Goal: Book appointment/travel/reservation

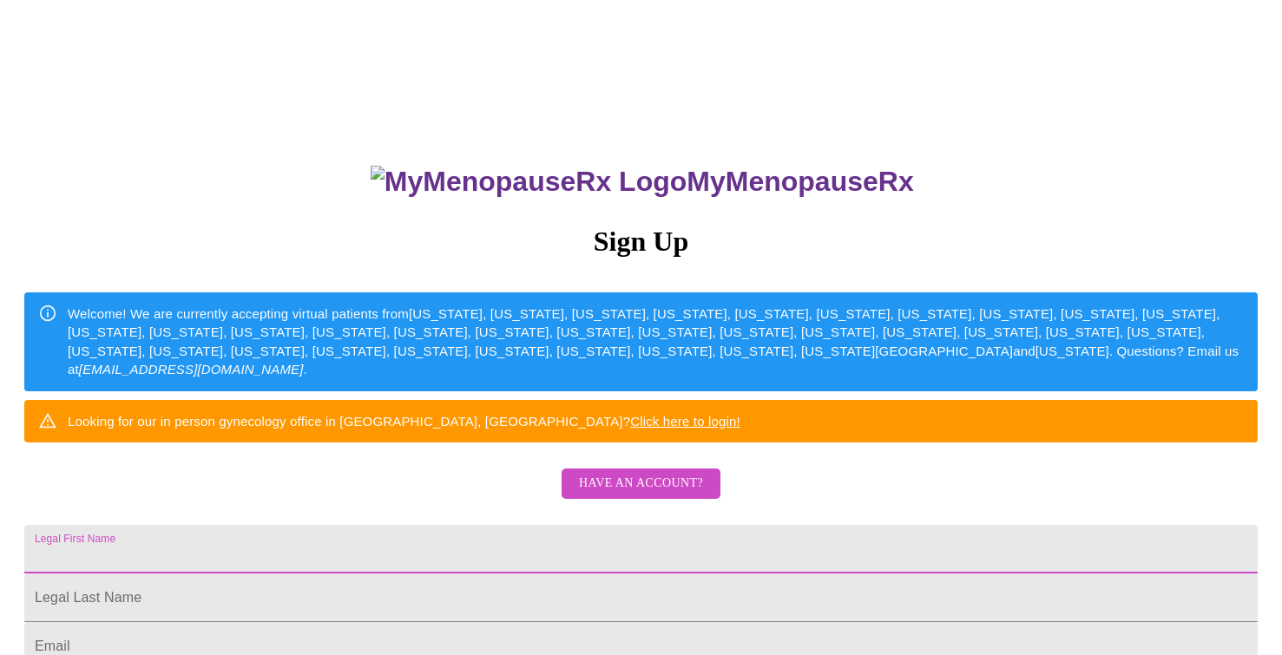
click at [470, 574] on input "Legal First Name" at bounding box center [640, 549] width 1233 height 49
type input "[PERSON_NAME]"
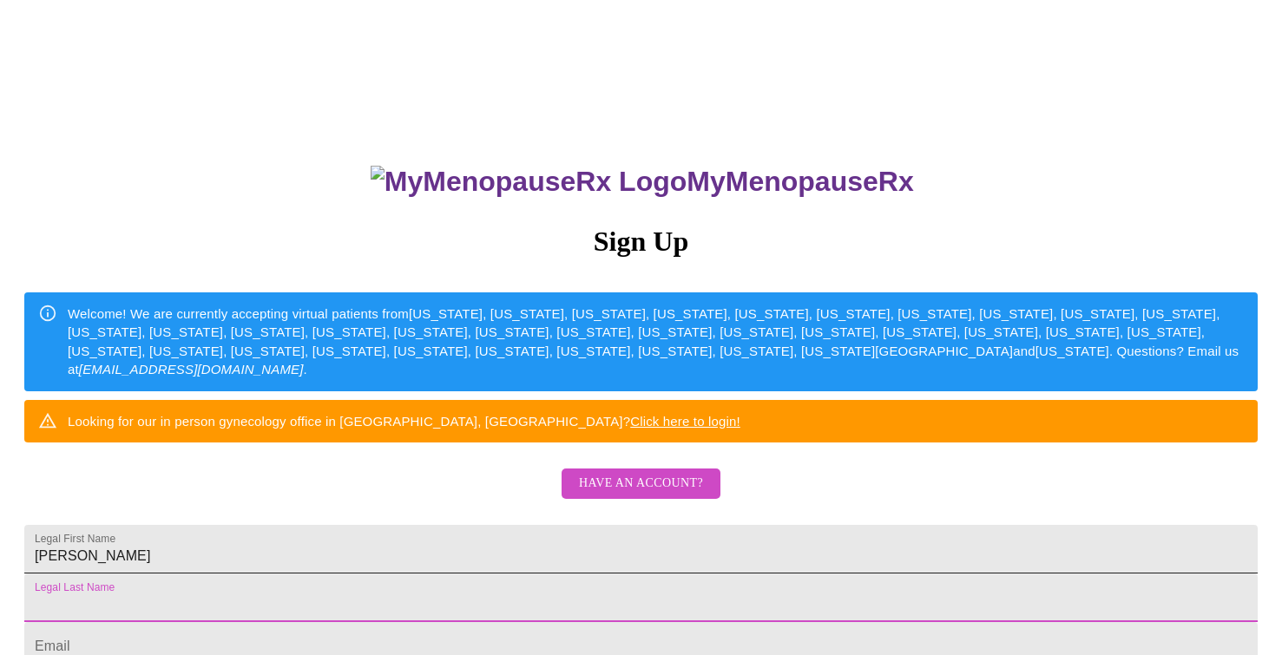
scroll to position [338, 0]
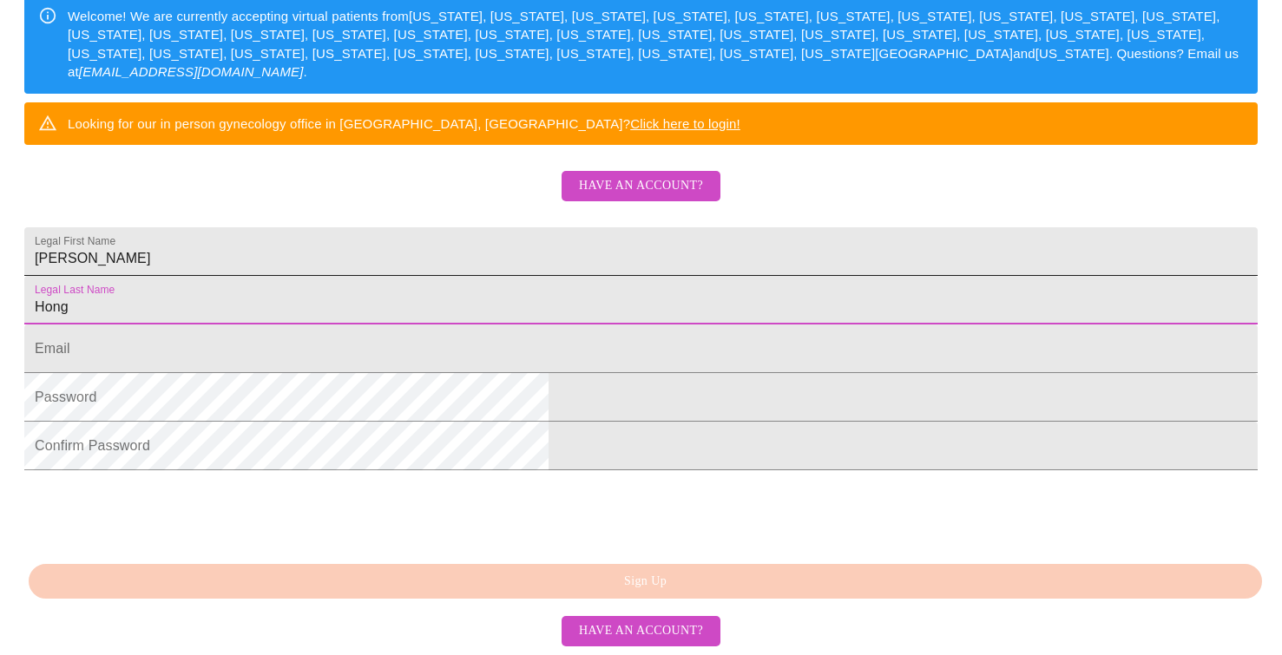
type input "Hong"
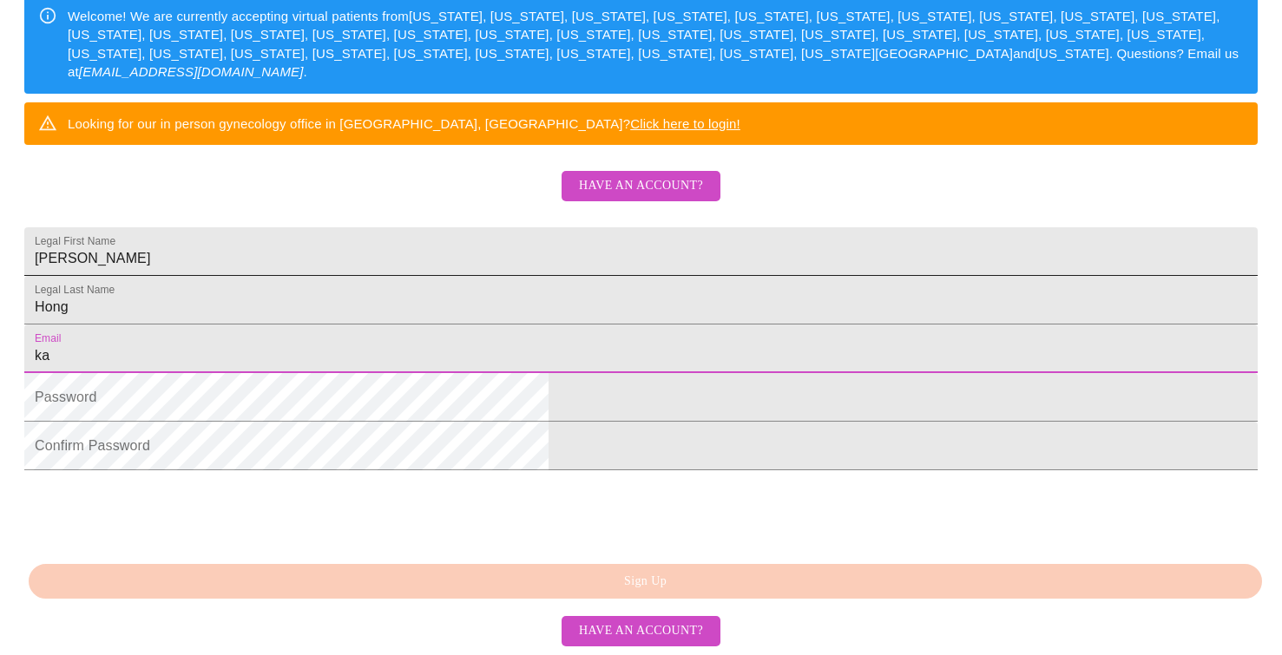
type input "kar"
type input "[PERSON_NAME][EMAIL_ADDRESS][PERSON_NAME][DOMAIN_NAME]"
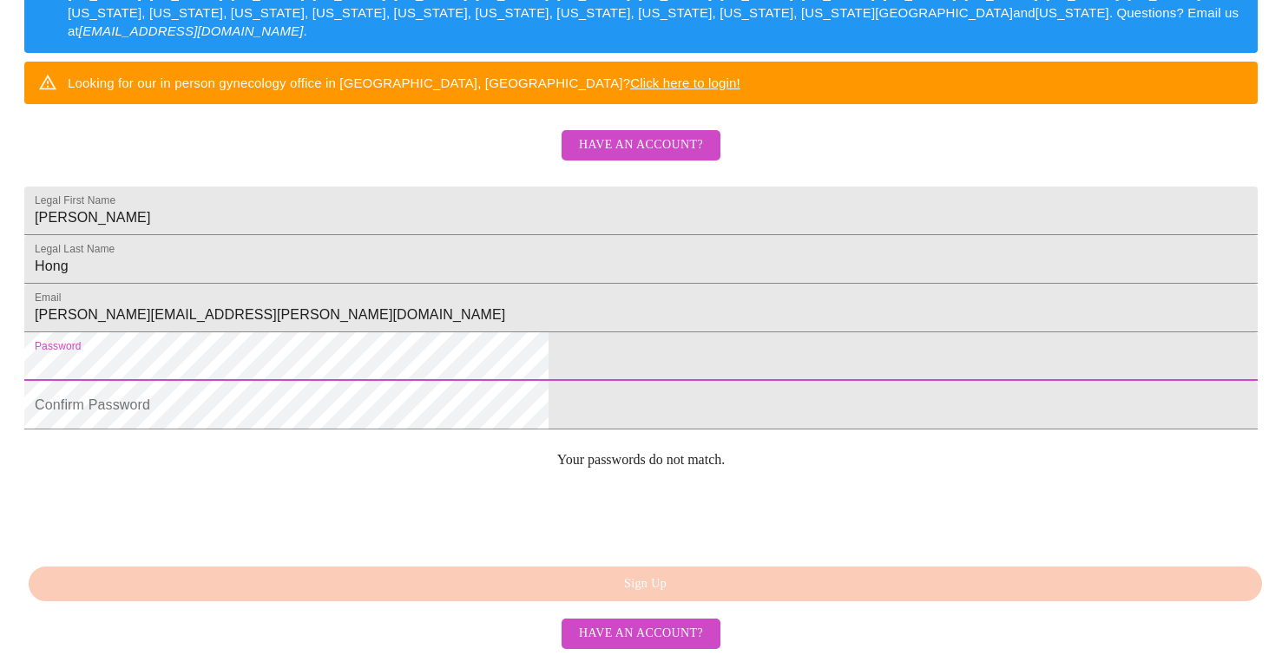
click at [338, 455] on html "MyMenopauseRx Sign Up Welcome! We are currently accepting virtual patients from…" at bounding box center [641, 62] width 1282 height 800
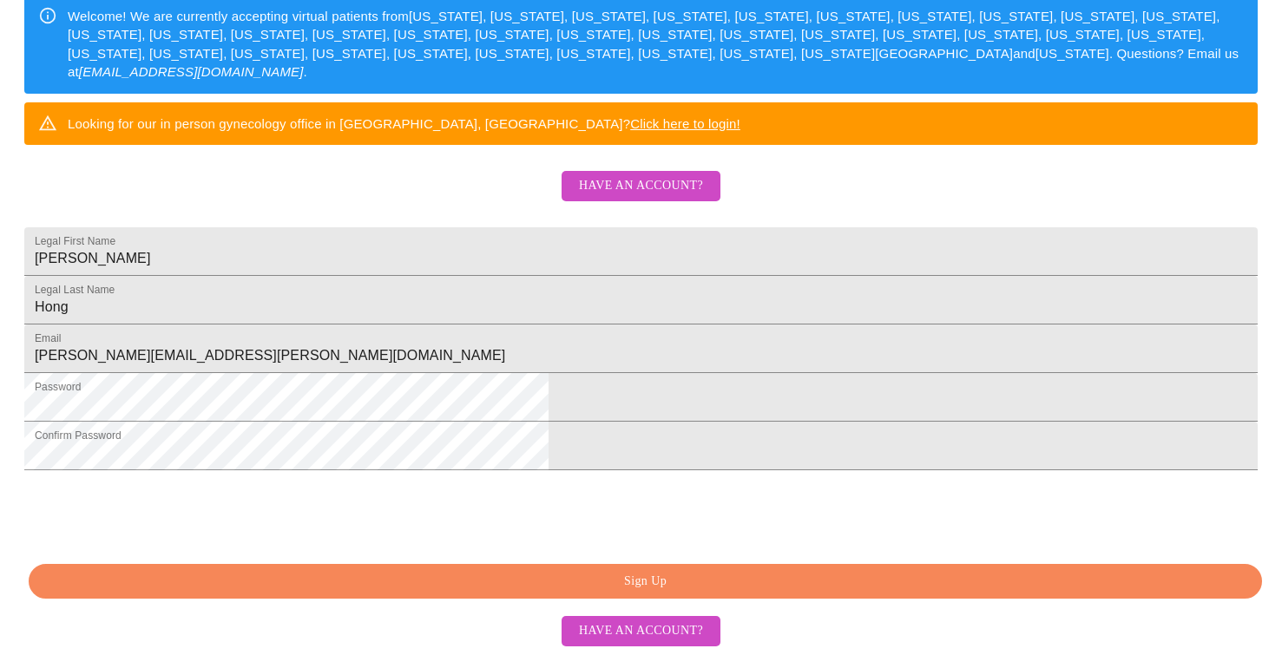
click at [264, 502] on html "MyMenopauseRx Sign Up Welcome! We are currently accepting virtual patients from…" at bounding box center [641, 102] width 1282 height 800
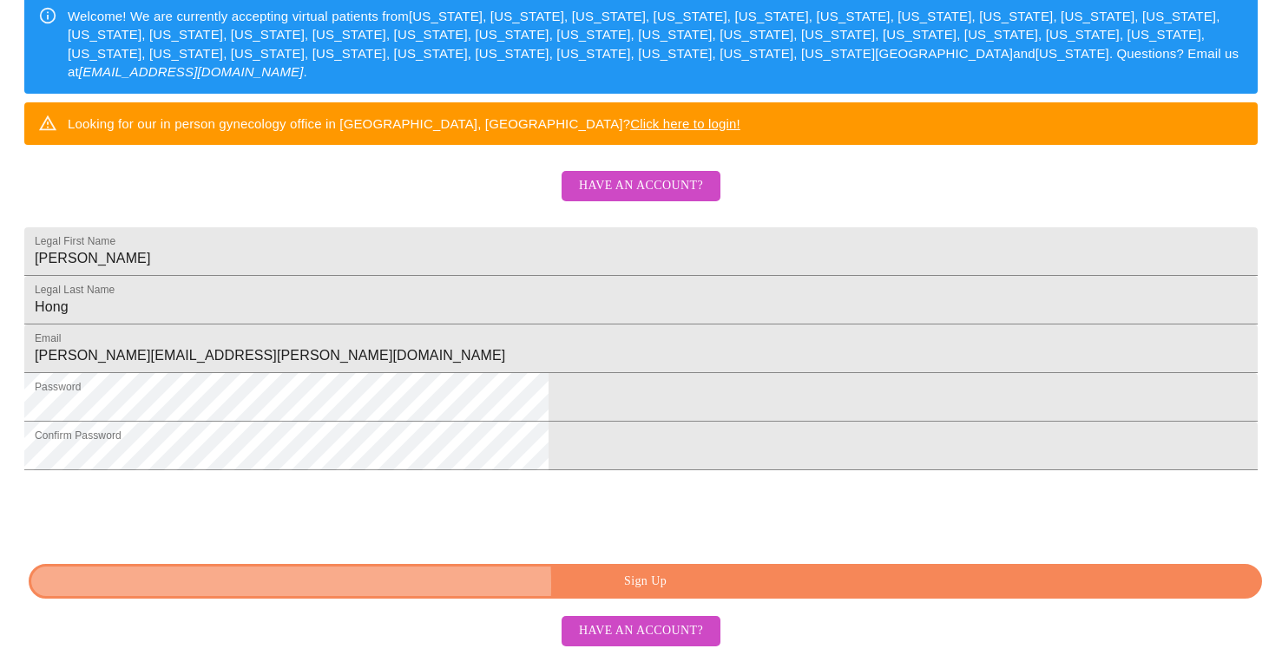
click at [476, 593] on span "Sign Up" at bounding box center [645, 582] width 1193 height 22
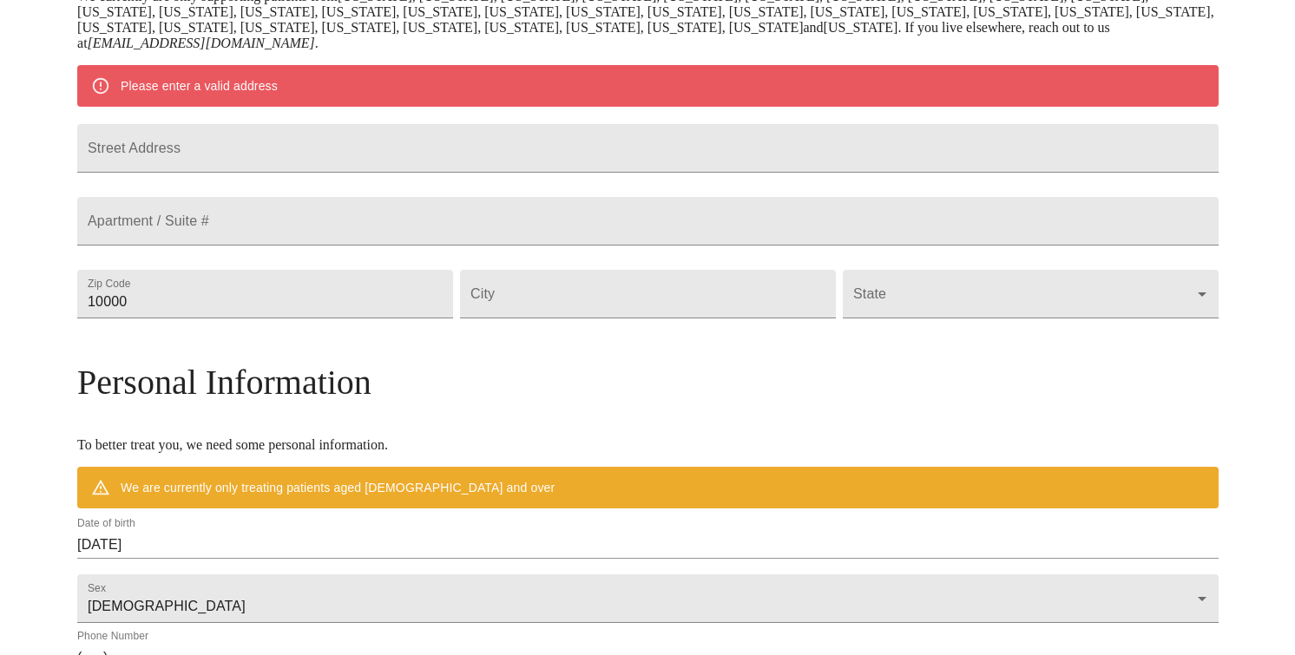
scroll to position [359, 0]
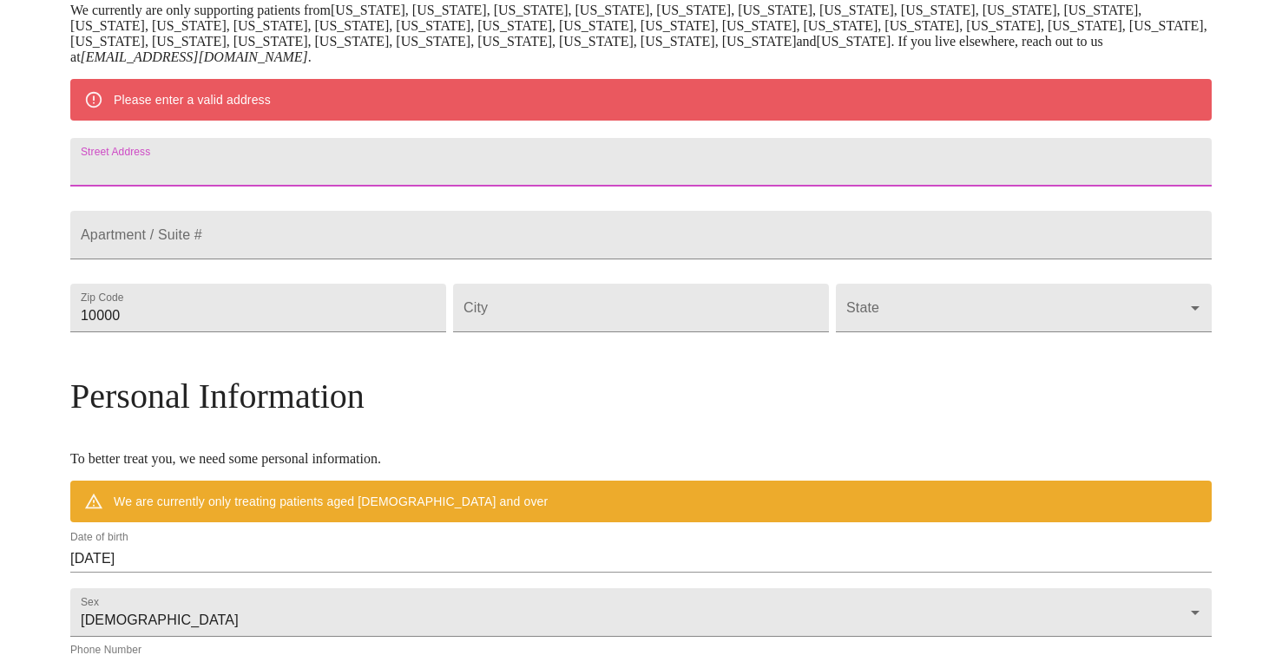
click at [463, 187] on input "Street Address" at bounding box center [640, 162] width 1141 height 49
type input "[STREET_ADDRESS]"
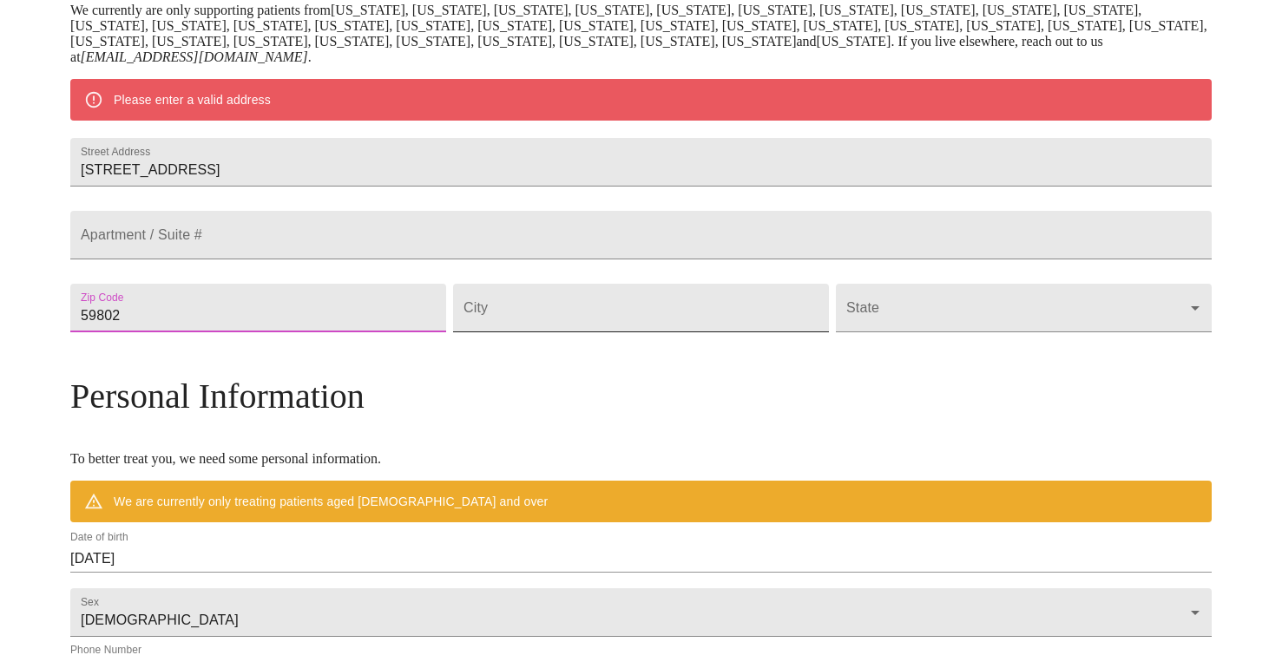
type input "59802"
click at [561, 332] on input "Street Address" at bounding box center [641, 308] width 376 height 49
type input "Missoula"
click at [860, 359] on body "MyMenopauseRx Welcome to MyMenopauseRx Since it's your first time here, you'll …" at bounding box center [641, 332] width 1268 height 1369
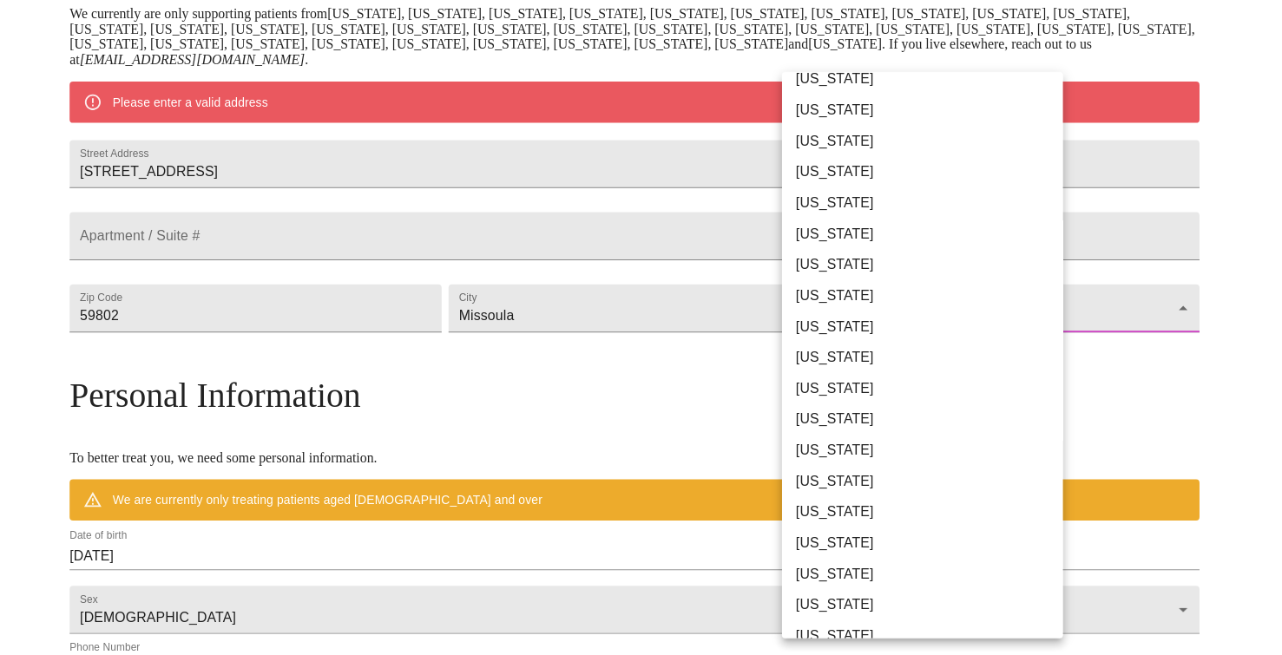
scroll to position [434, 0]
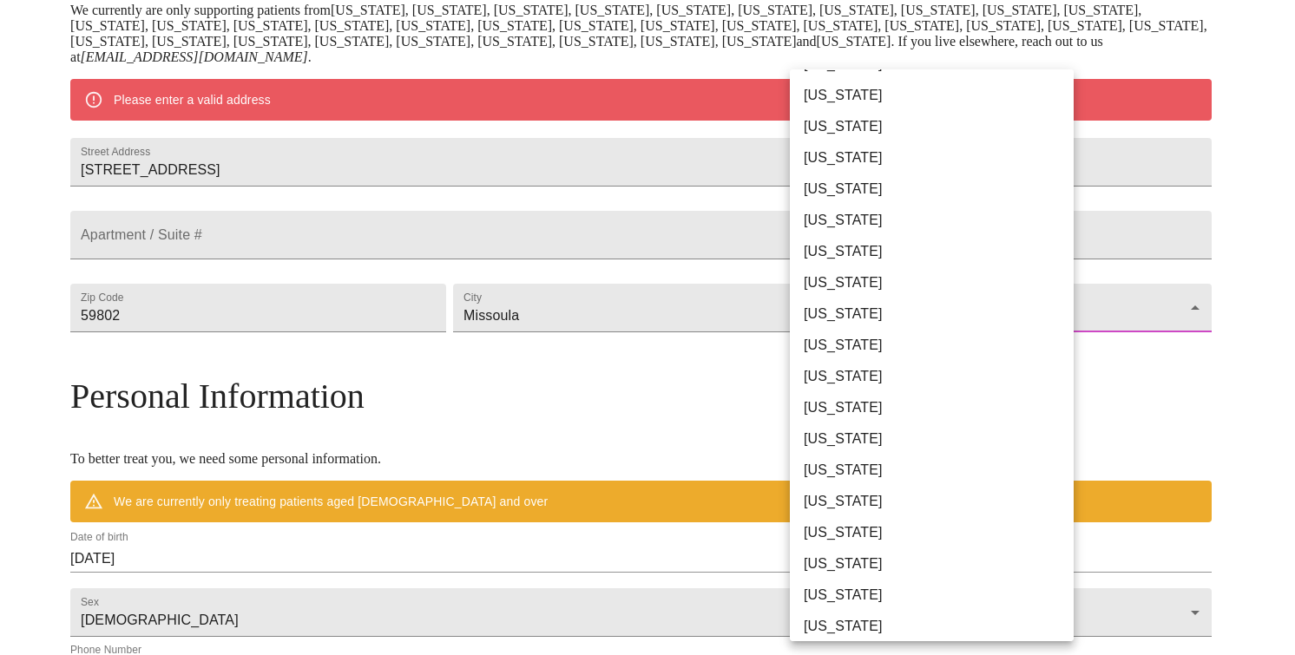
click at [835, 435] on li "[US_STATE]" at bounding box center [938, 438] width 297 height 31
type input "[US_STATE]"
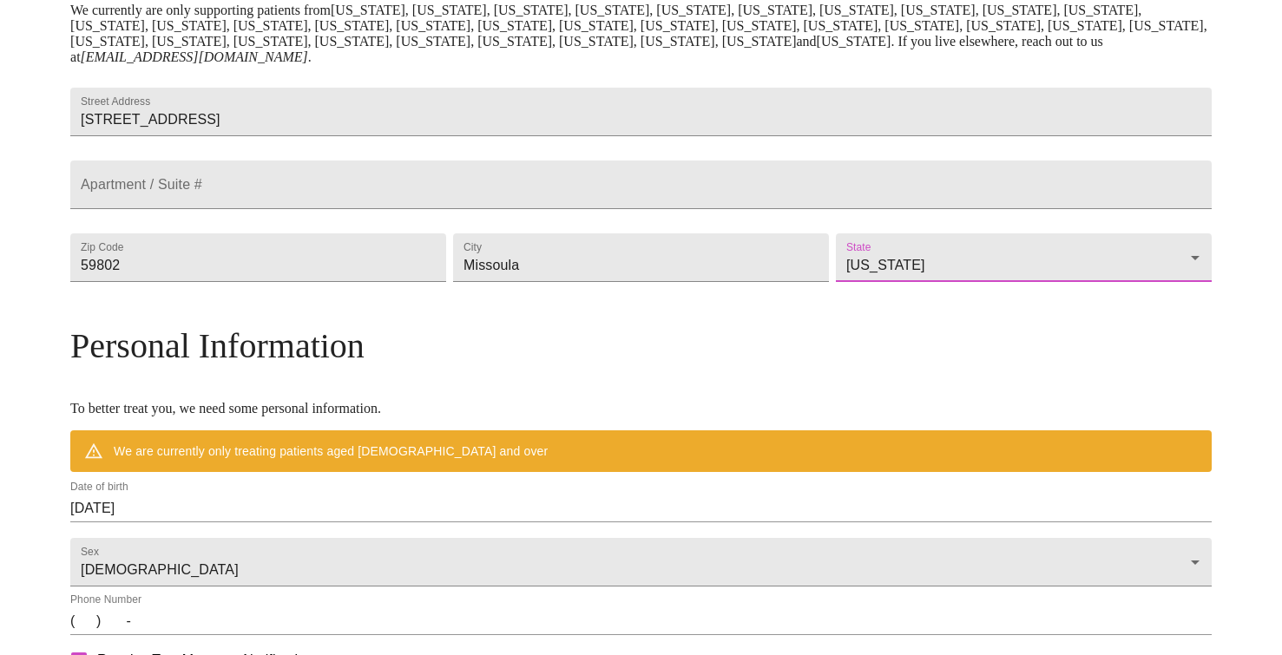
click at [640, 366] on h3 "Personal Information" at bounding box center [640, 345] width 1141 height 41
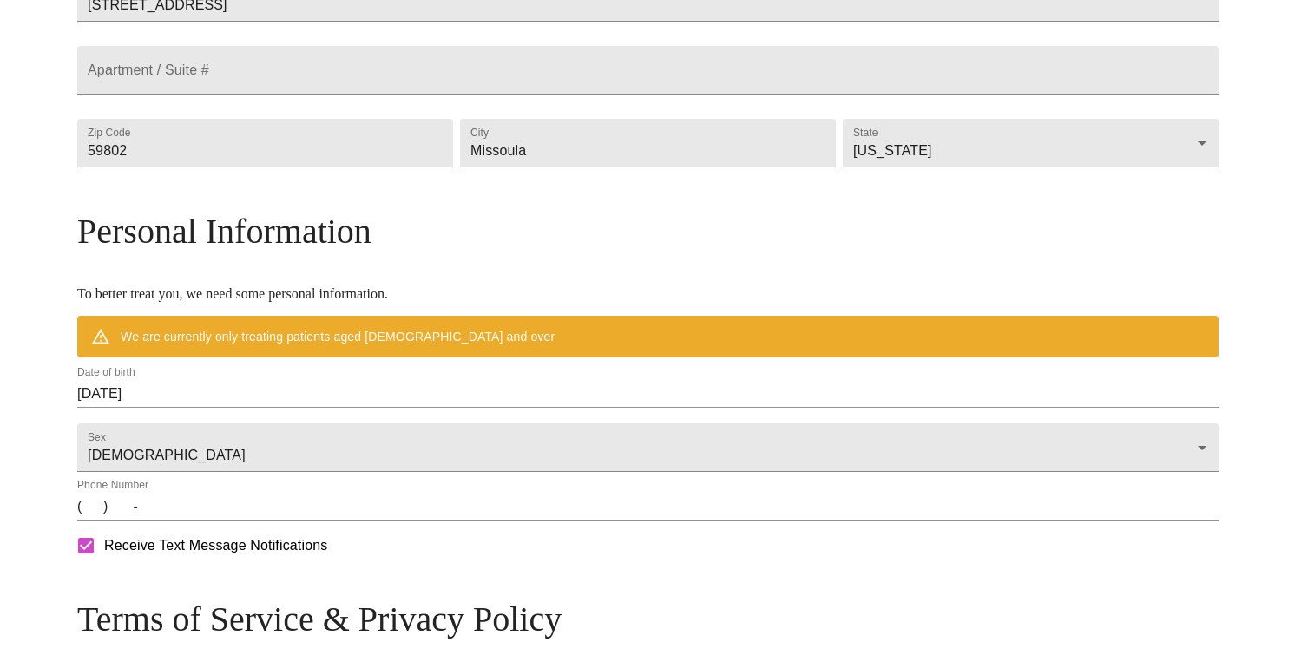
scroll to position [479, 0]
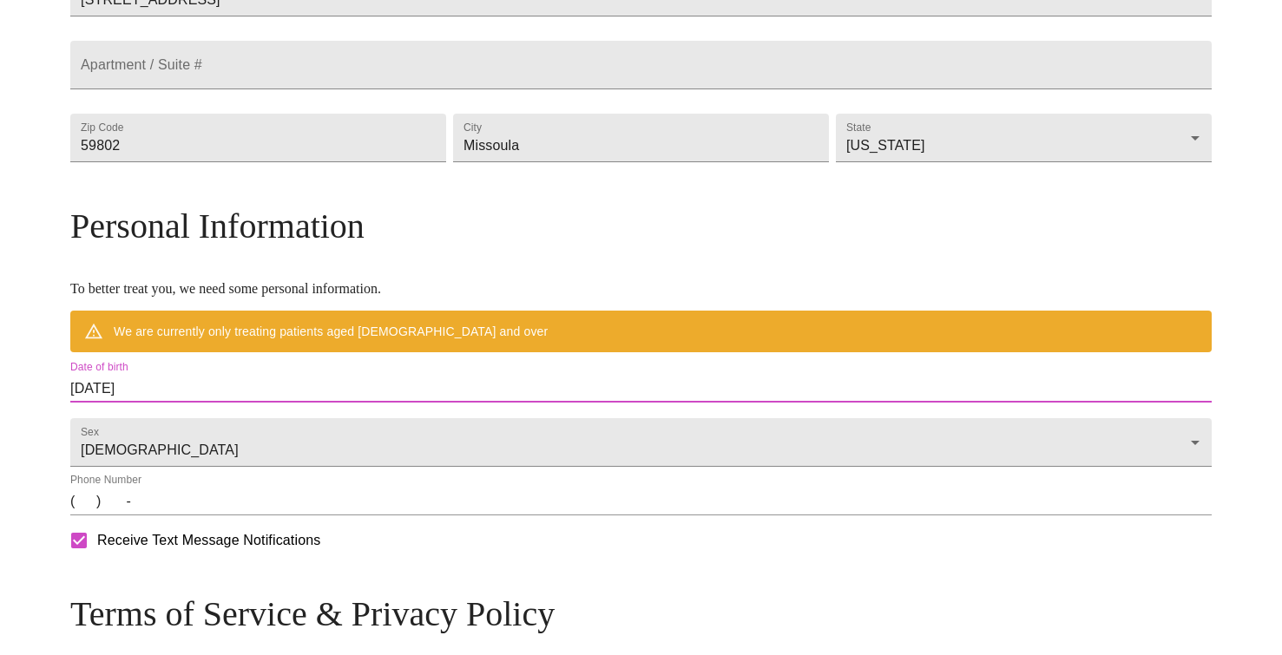
click at [299, 403] on input "[DATE]" at bounding box center [640, 389] width 1141 height 28
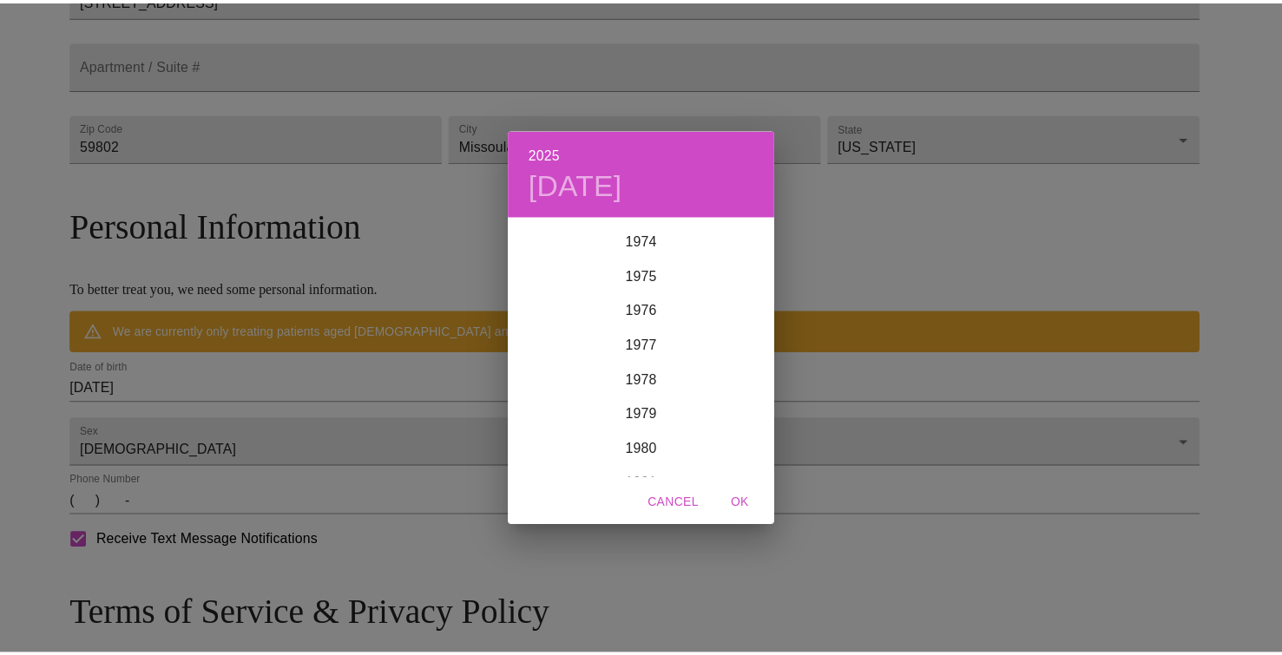
scroll to position [2333, 0]
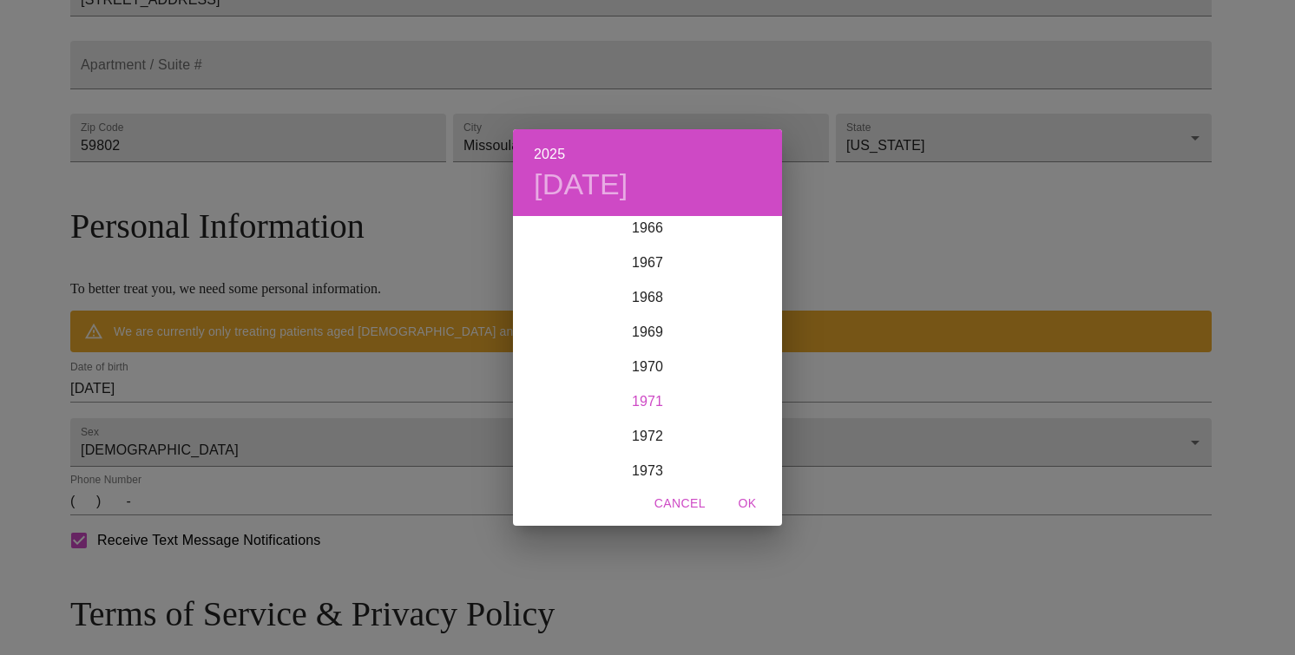
click at [639, 400] on div "1971" at bounding box center [647, 401] width 269 height 35
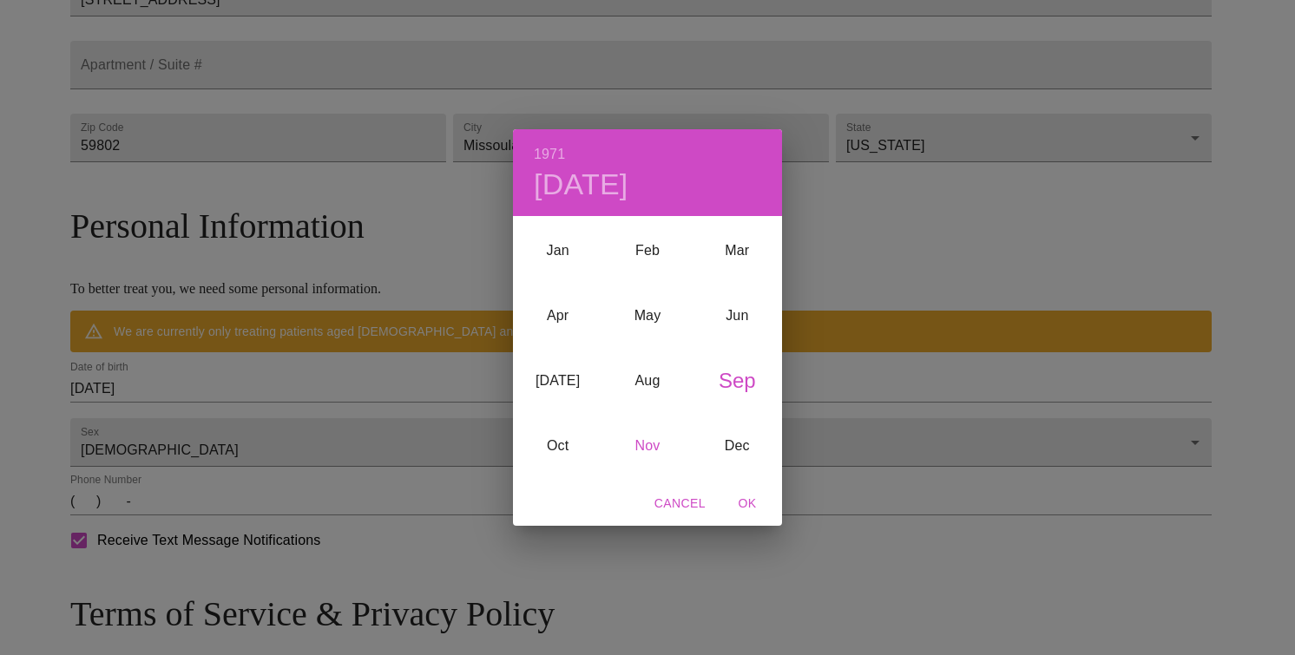
click at [644, 442] on div "Nov" at bounding box center [646, 445] width 89 height 65
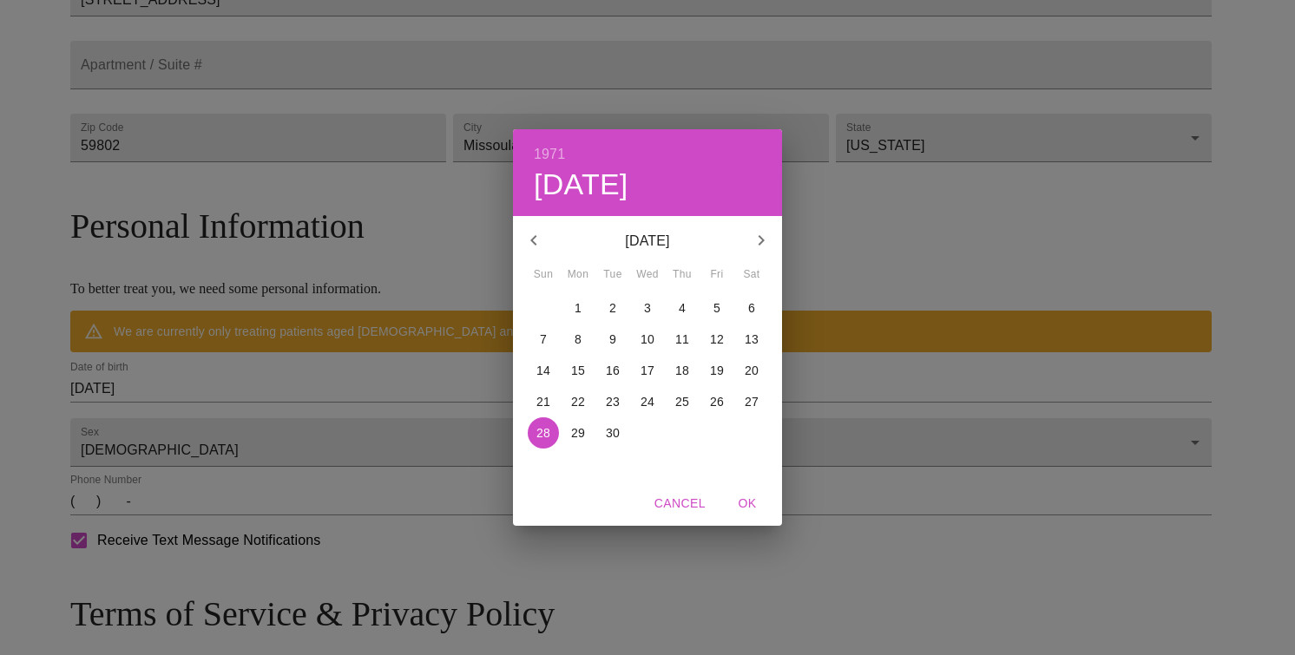
click at [648, 371] on p "17" at bounding box center [647, 370] width 14 height 17
click at [749, 509] on span "OK" at bounding box center [747, 504] width 42 height 22
type input "[DATE]"
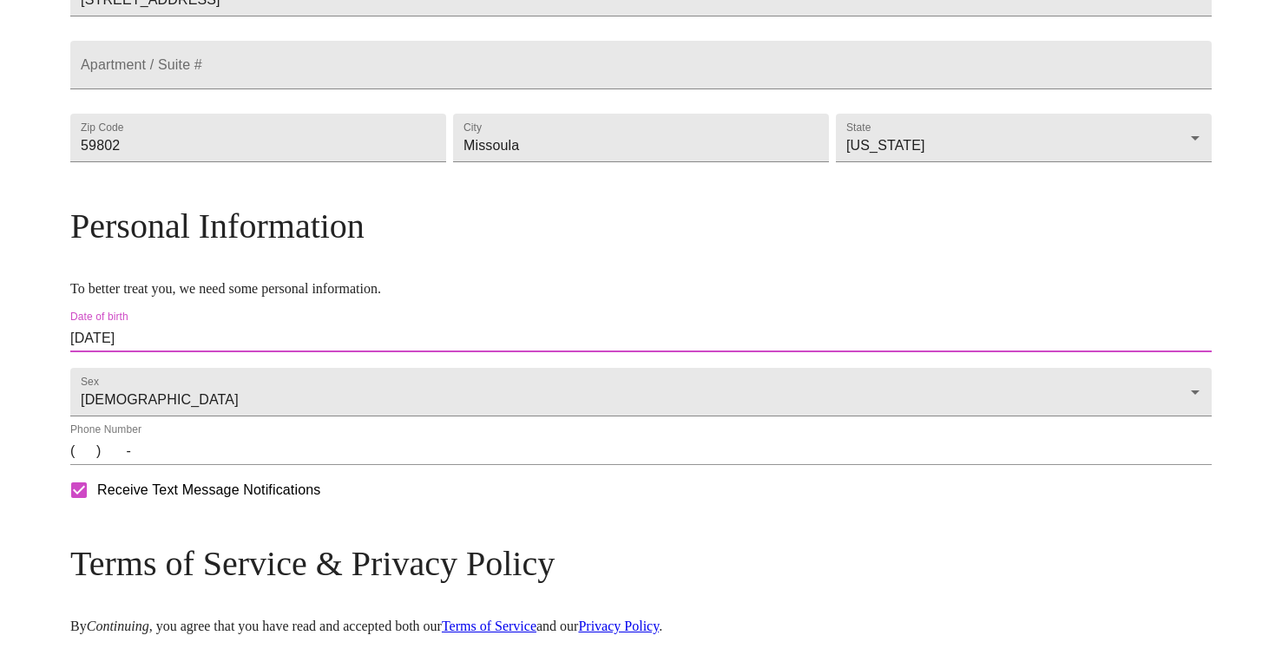
click at [220, 465] on input "(   )    -" at bounding box center [640, 451] width 1141 height 28
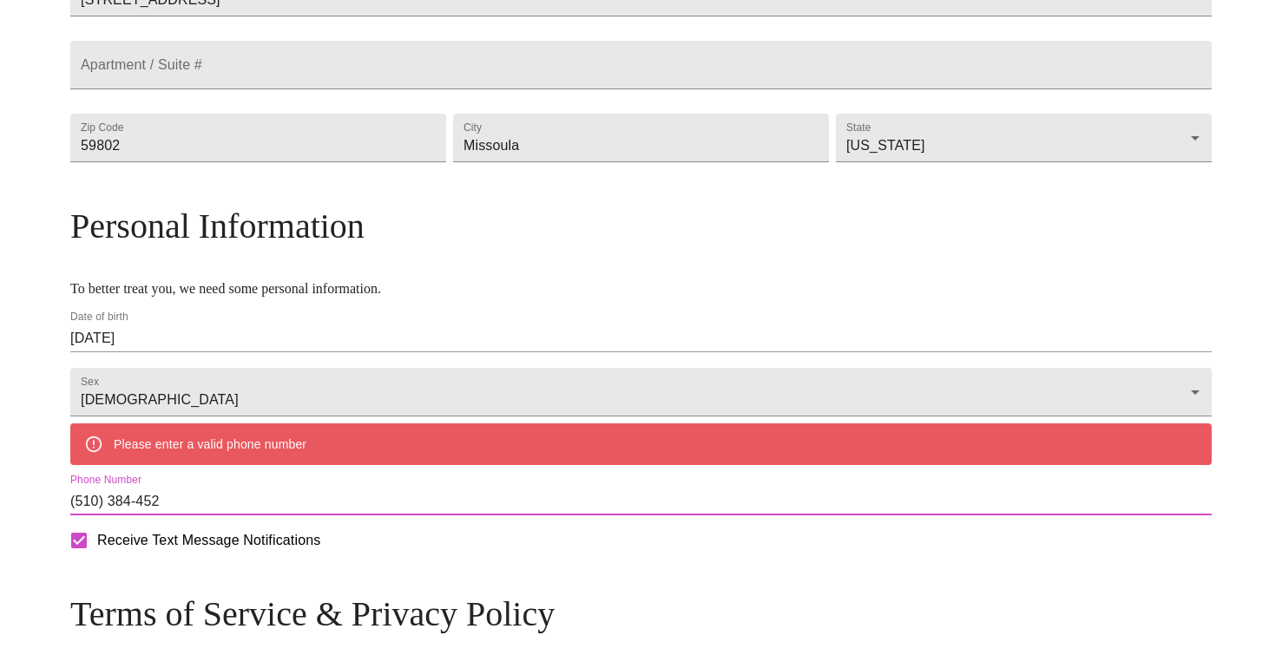
type input "[PHONE_NUMBER]"
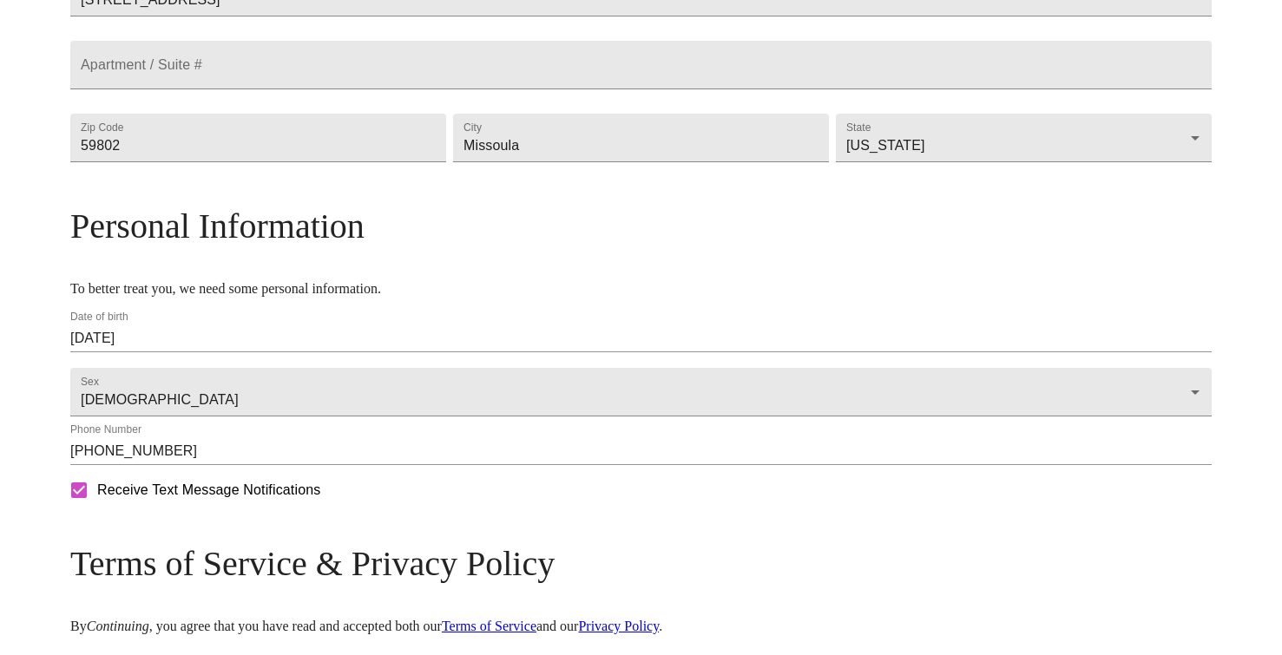
click at [96, 511] on div "MyMenopauseRx Welcome to MyMenopauseRx Since it's your first time here, you'll …" at bounding box center [640, 162] width 1141 height 1268
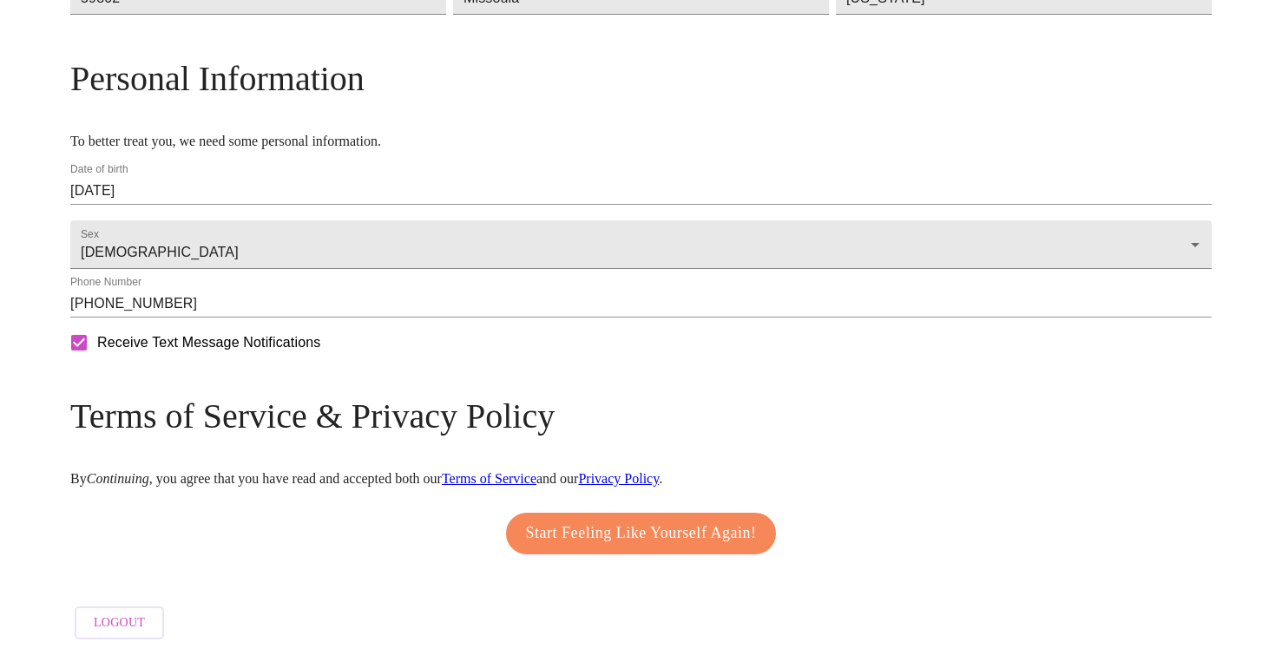
scroll to position [680, 0]
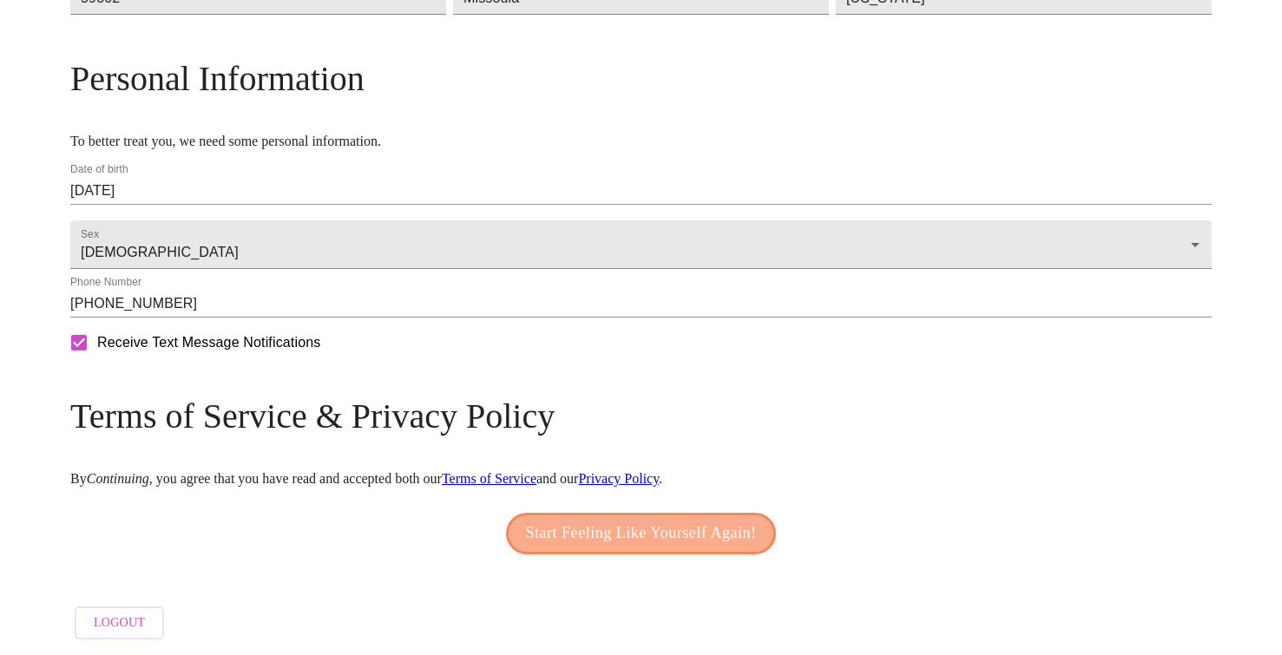
click at [526, 534] on span "Start Feeling Like Yourself Again!" at bounding box center [641, 534] width 231 height 28
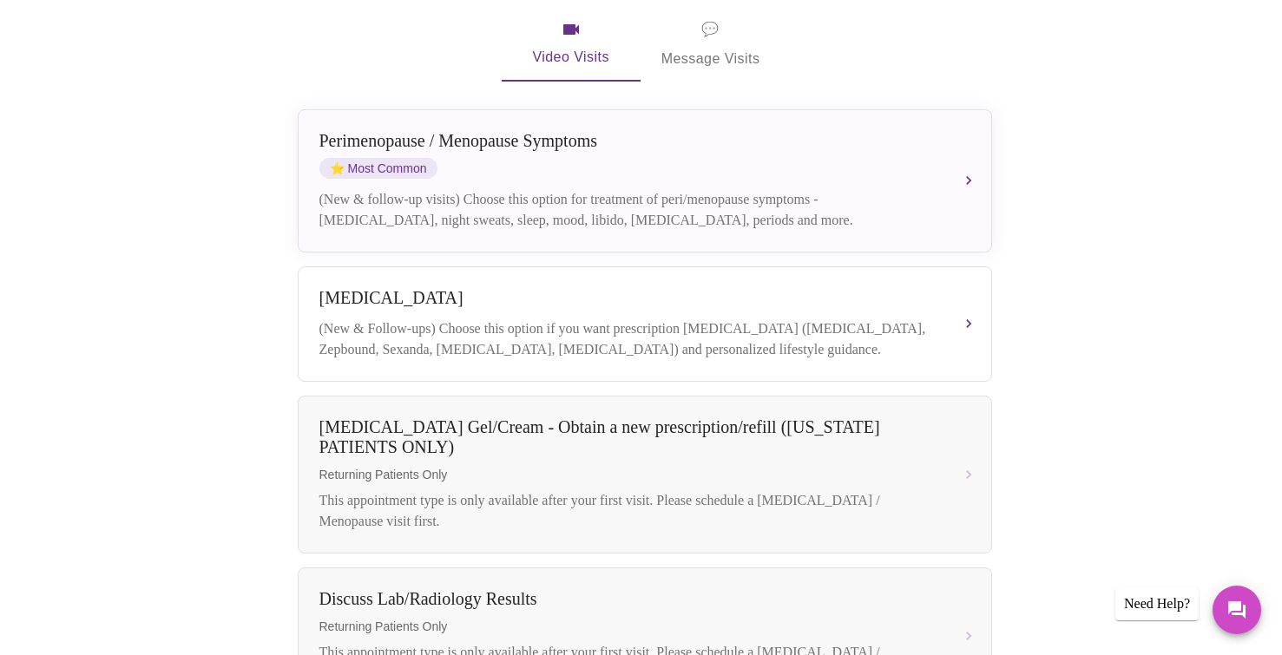
scroll to position [366, 0]
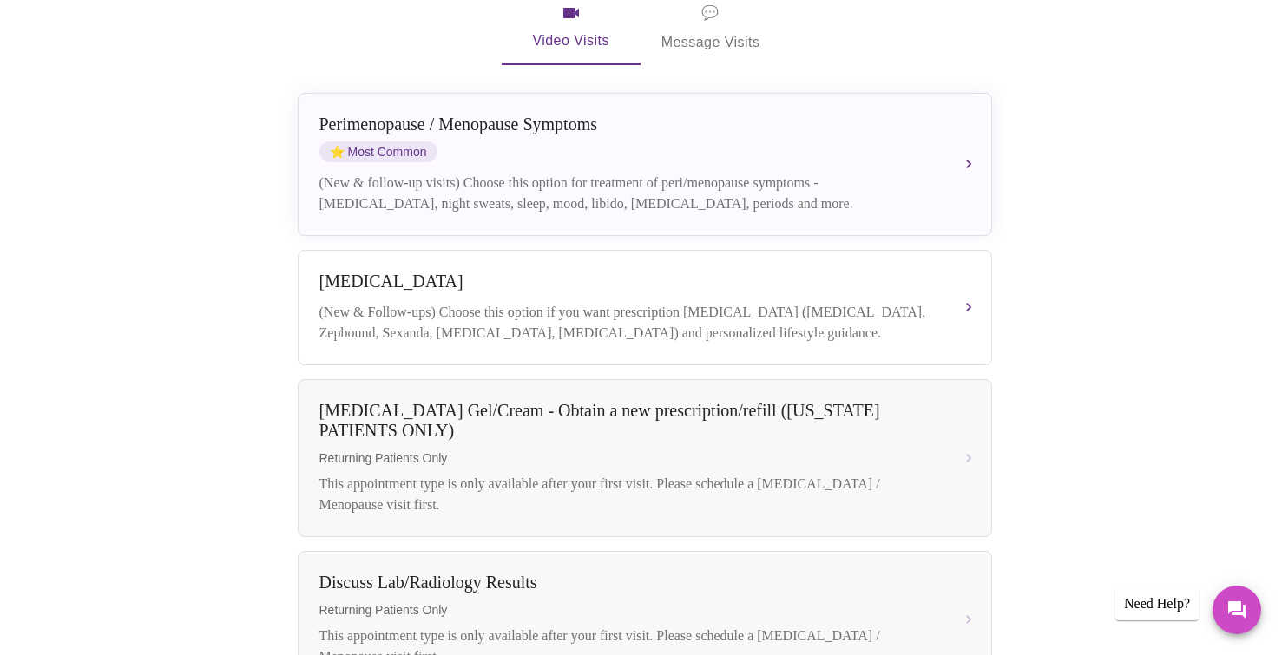
click at [277, 525] on div "Book your next visit If you'd like our help with multiple care concerns below, …" at bounding box center [641, 465] width 1111 height 1255
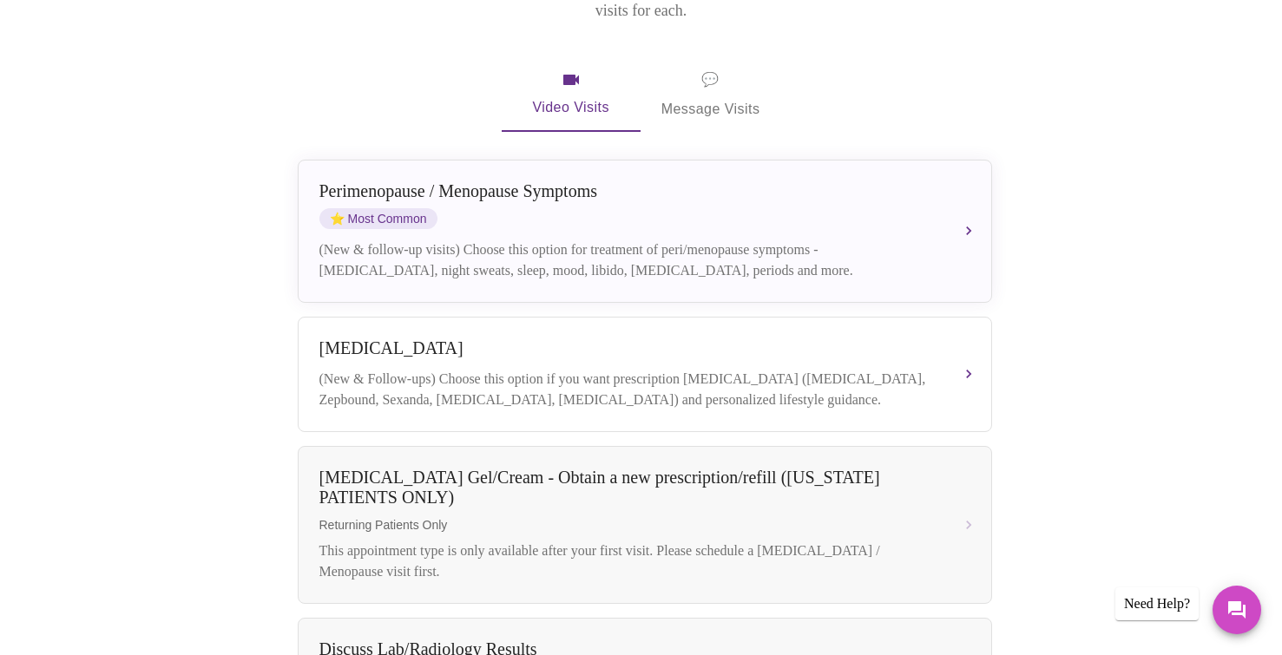
scroll to position [279, 0]
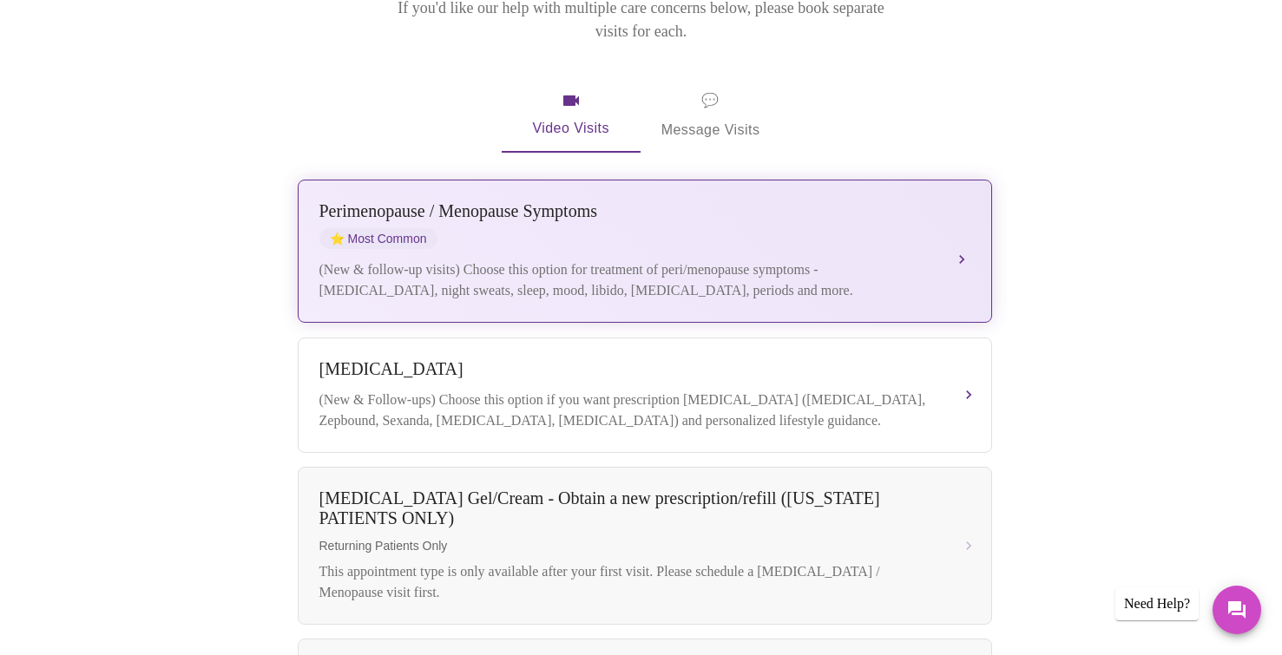
click at [454, 225] on div "[MEDICAL_DATA] / Menopause Symptoms ⭐ Most Common (New & follow-up visits) Choo…" at bounding box center [644, 251] width 651 height 100
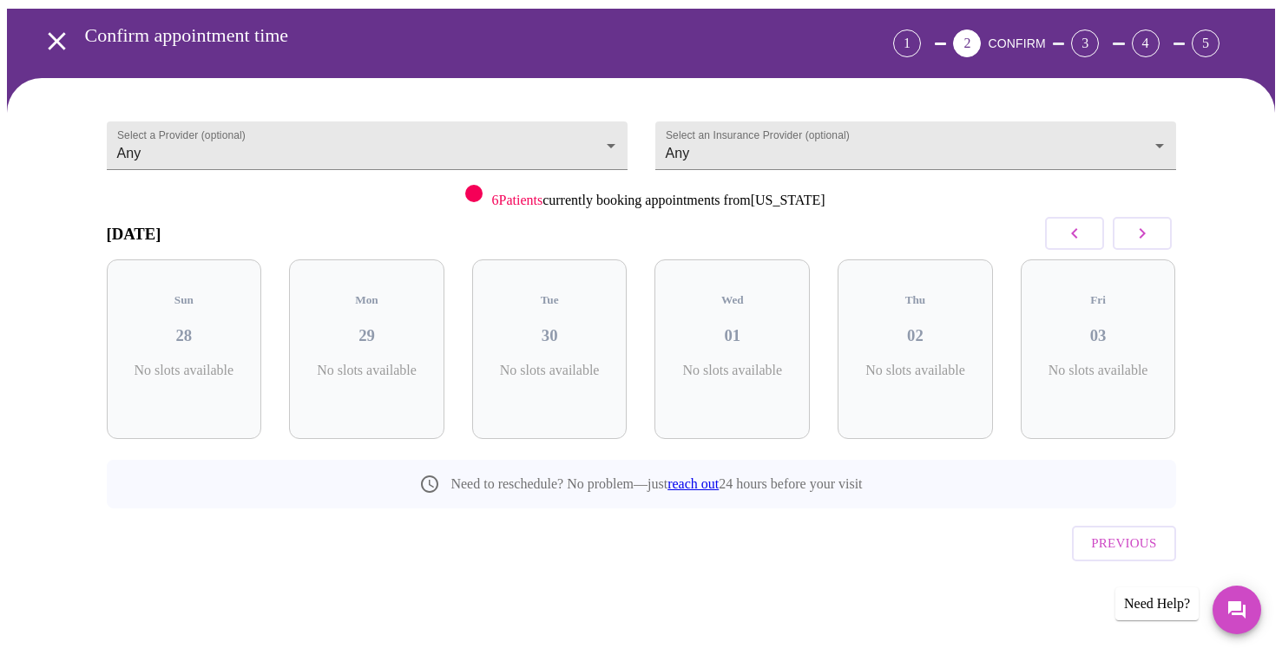
scroll to position [27, 0]
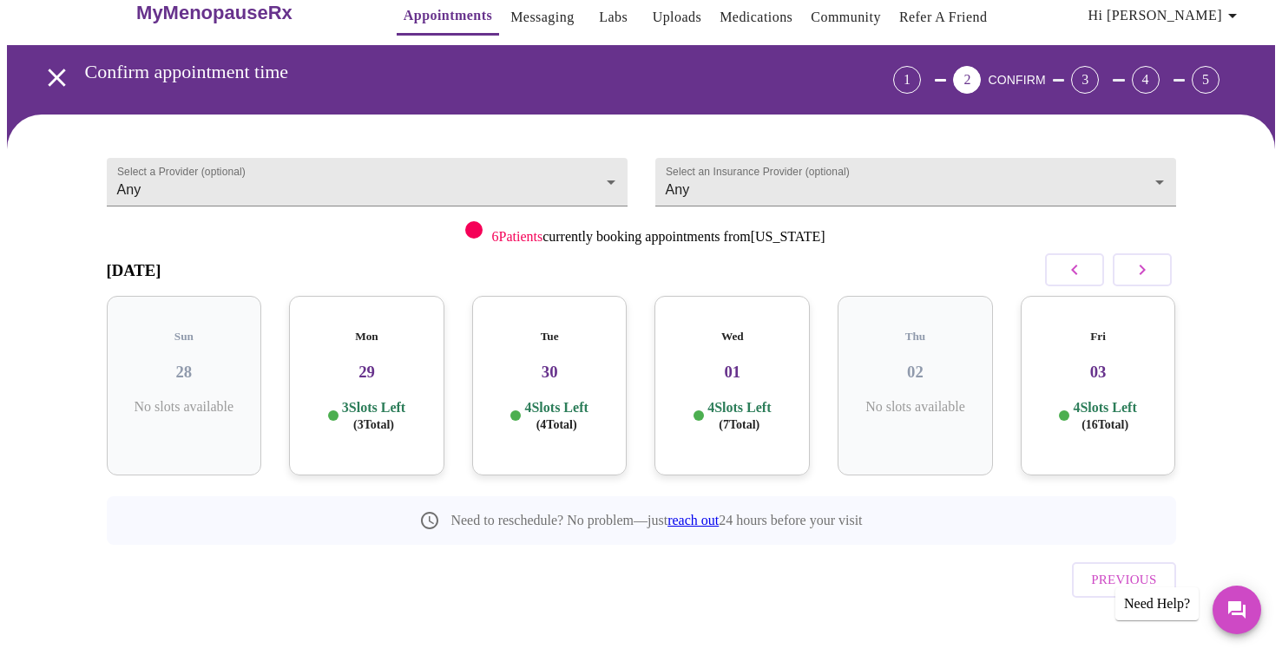
click at [374, 363] on h3 "29" at bounding box center [367, 372] width 128 height 19
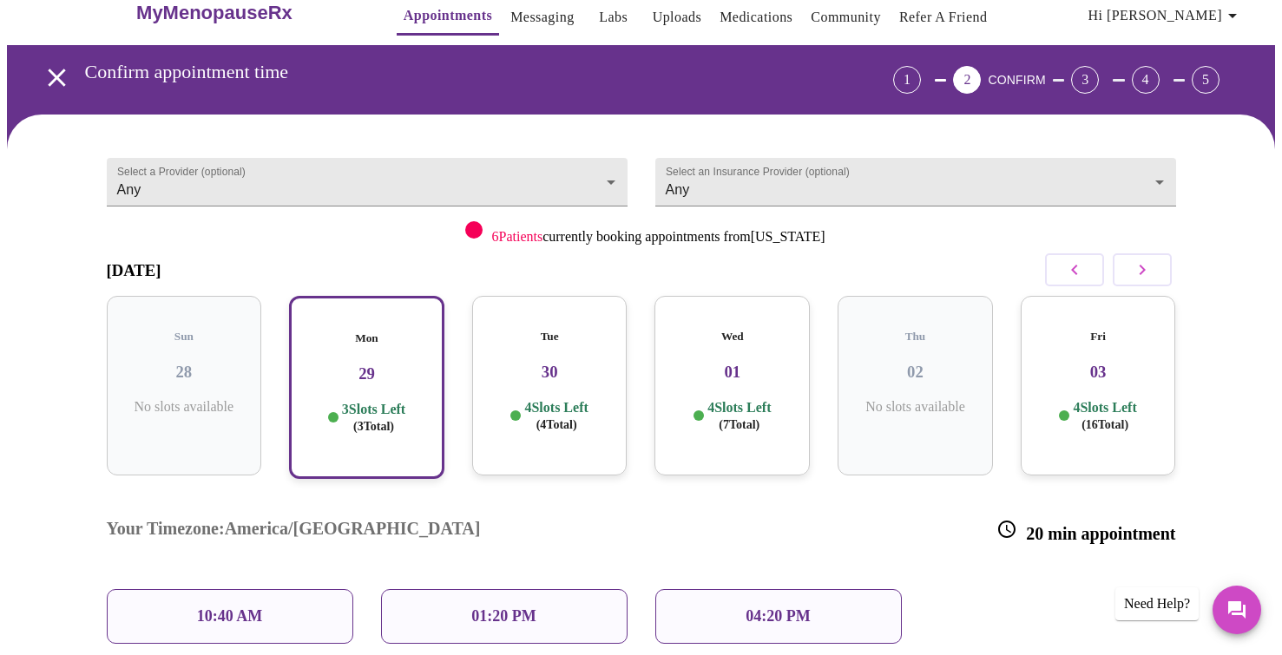
click at [63, 491] on div "Select a Provider (optional) Any Any Select an Insurance Provider (optional) An…" at bounding box center [641, 484] width 1268 height 739
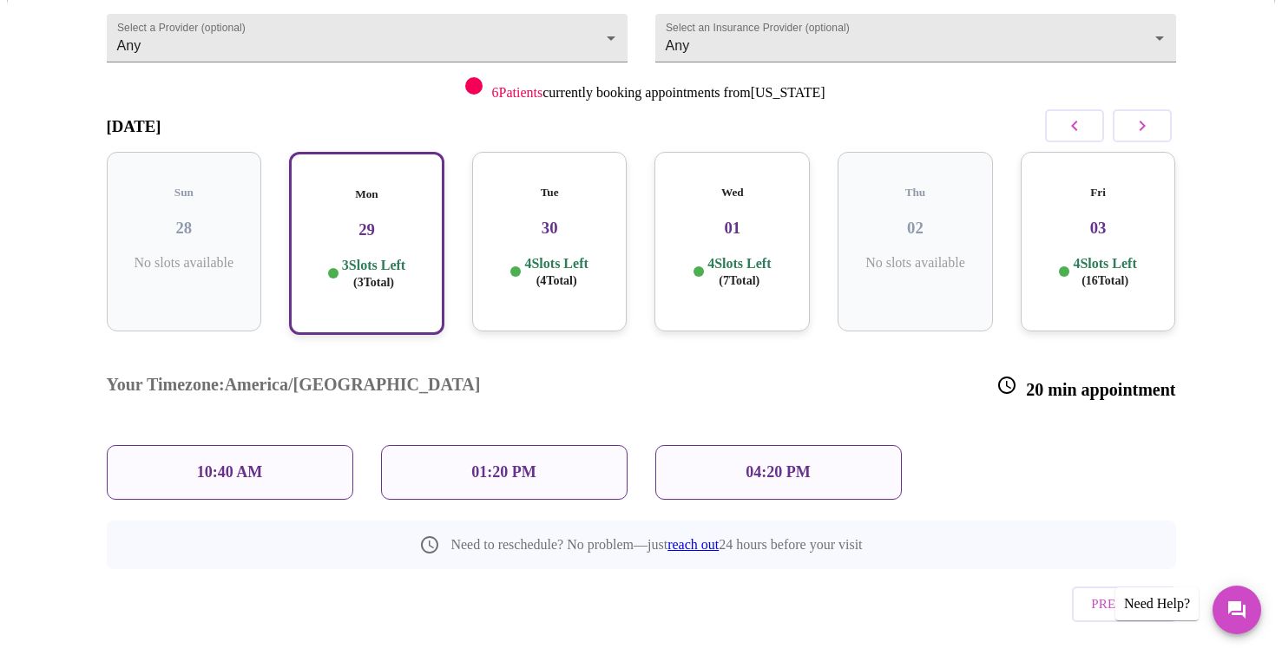
scroll to position [167, 0]
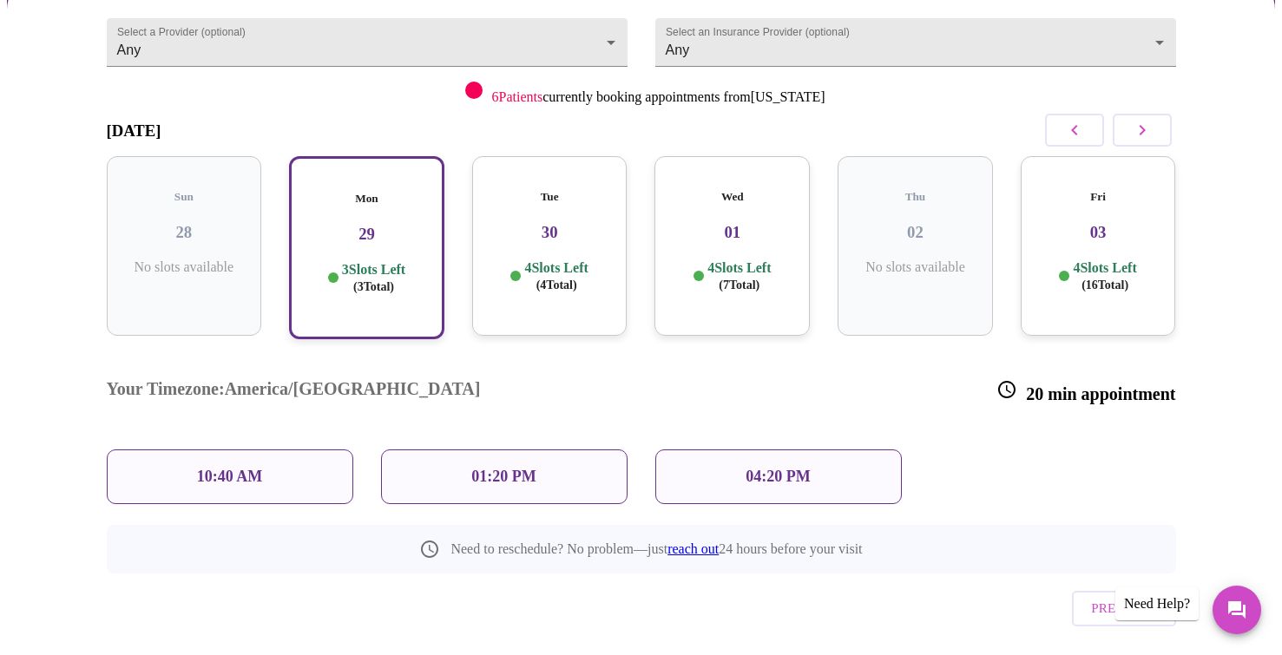
click at [502, 468] on p "01:20 PM" at bounding box center [503, 477] width 64 height 18
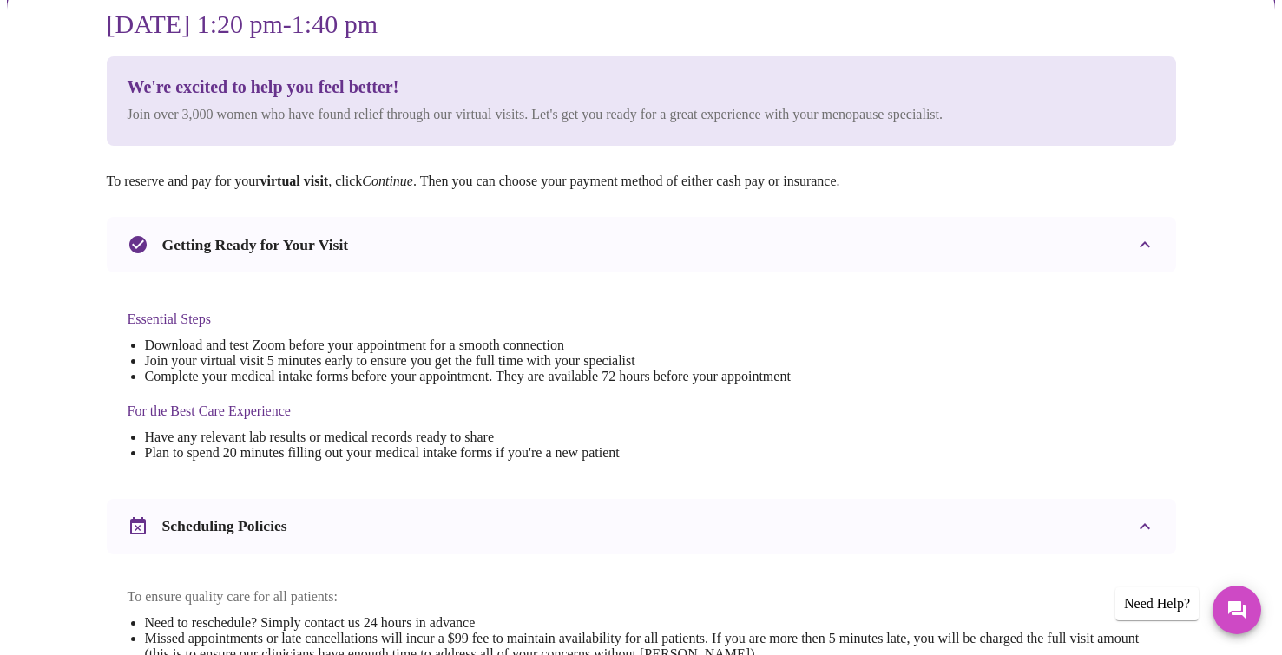
scroll to position [0, 0]
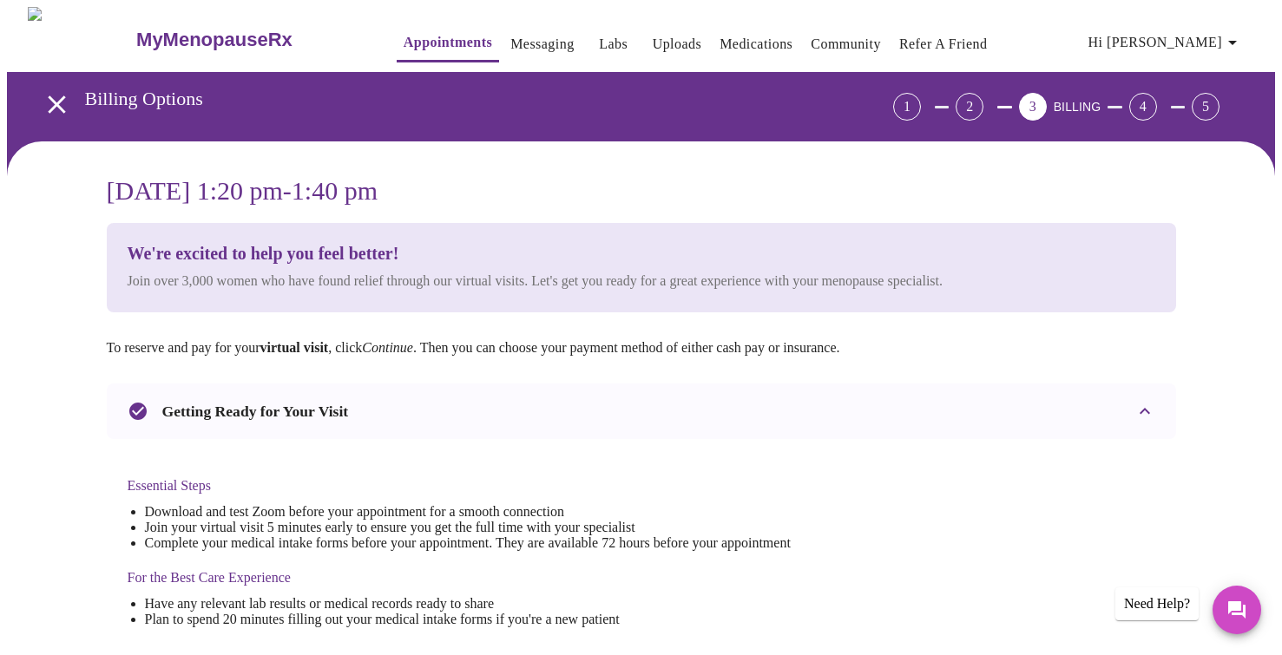
click at [469, 430] on div "Getting Ready for Your Visit" at bounding box center [641, 412] width 1069 height 56
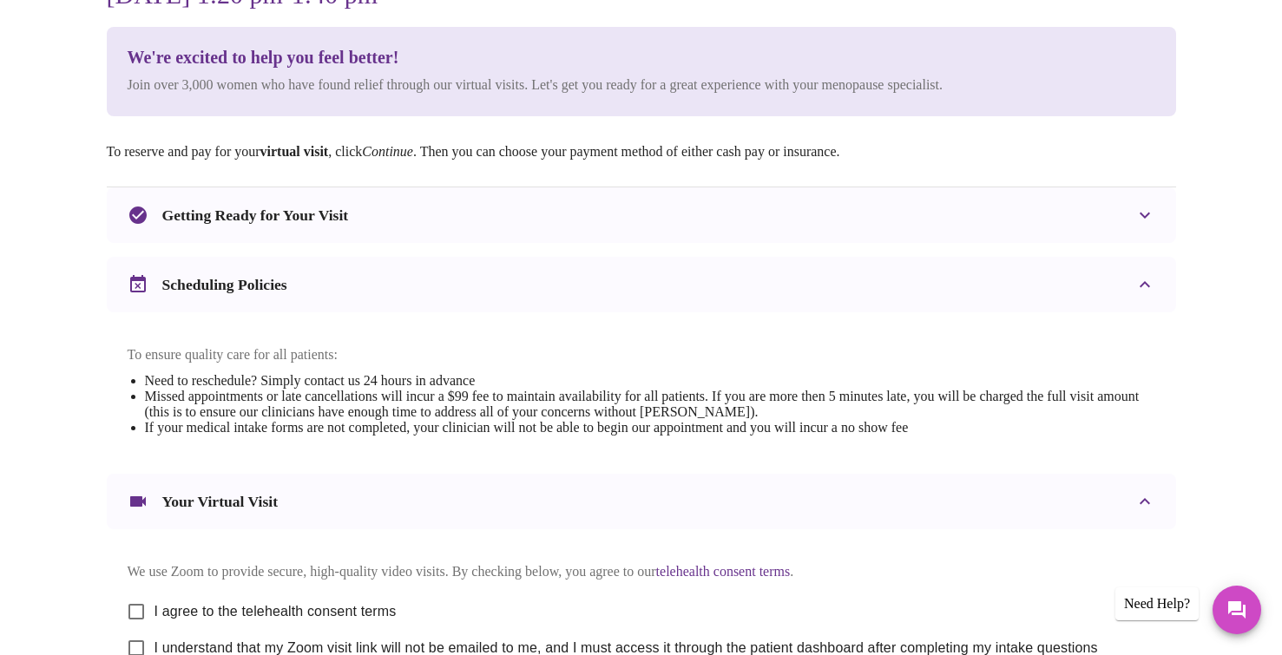
scroll to position [204, 0]
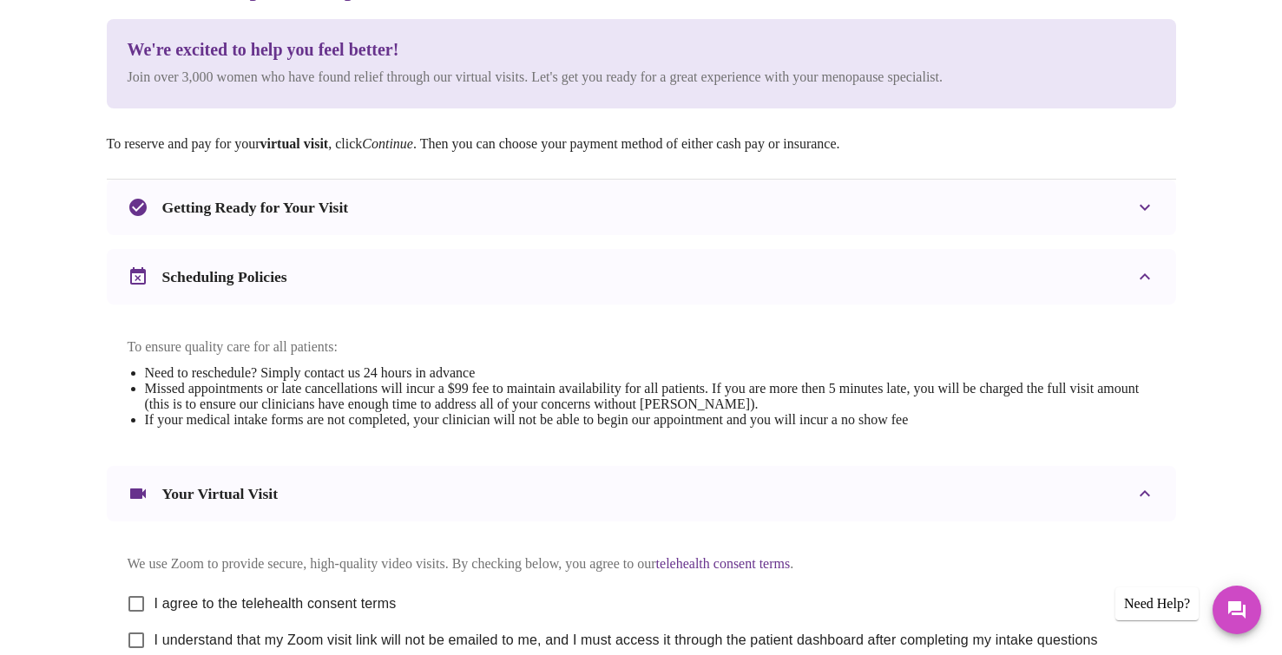
click at [349, 207] on h3 "Getting Ready for Your Visit" at bounding box center [255, 208] width 187 height 18
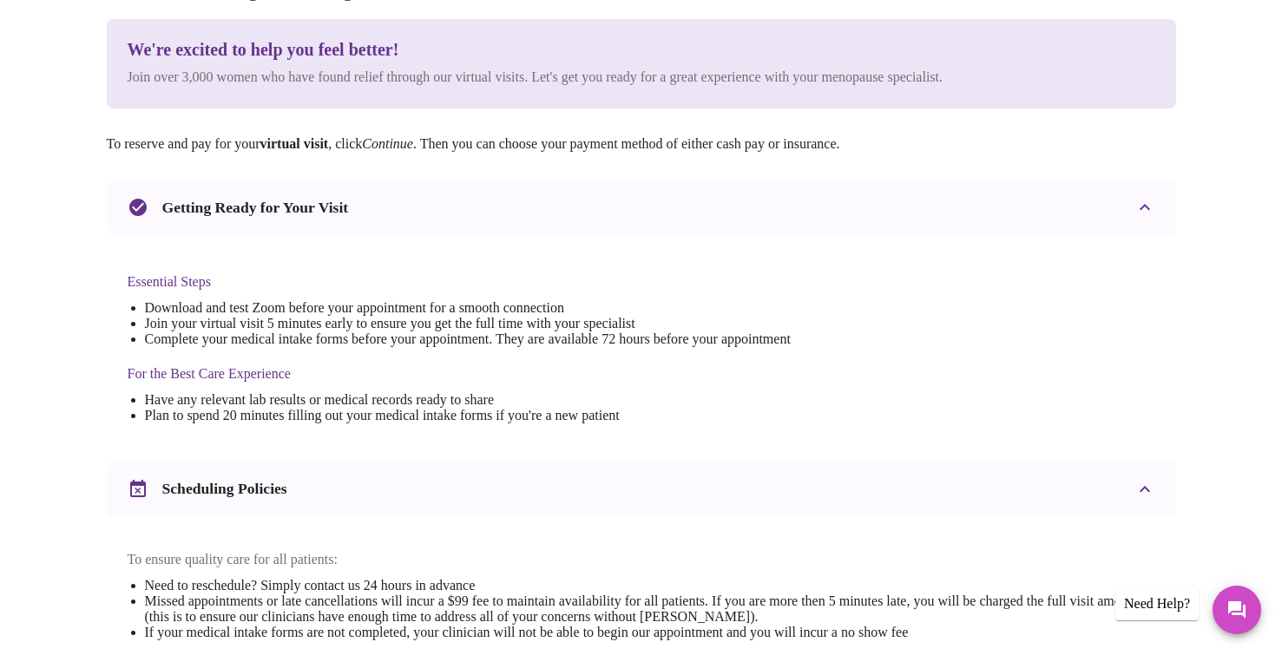
click at [381, 475] on div "Scheduling Policies" at bounding box center [641, 490] width 1069 height 56
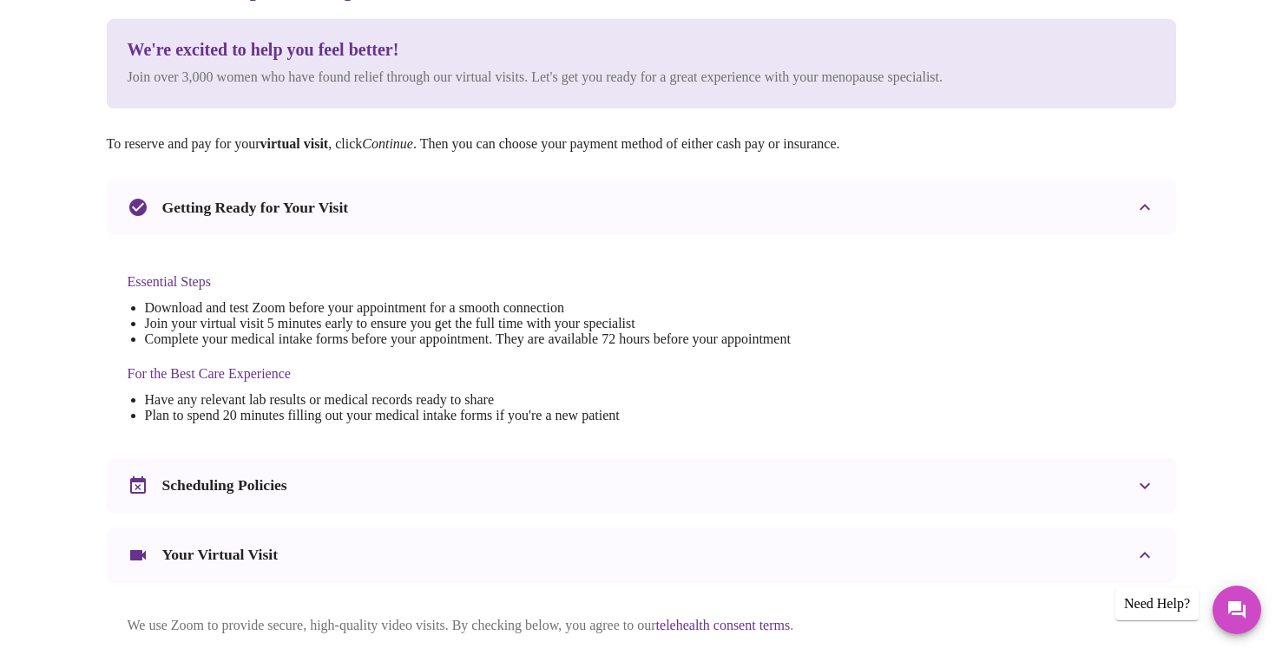
click at [371, 472] on div "Scheduling Policies" at bounding box center [641, 486] width 1069 height 56
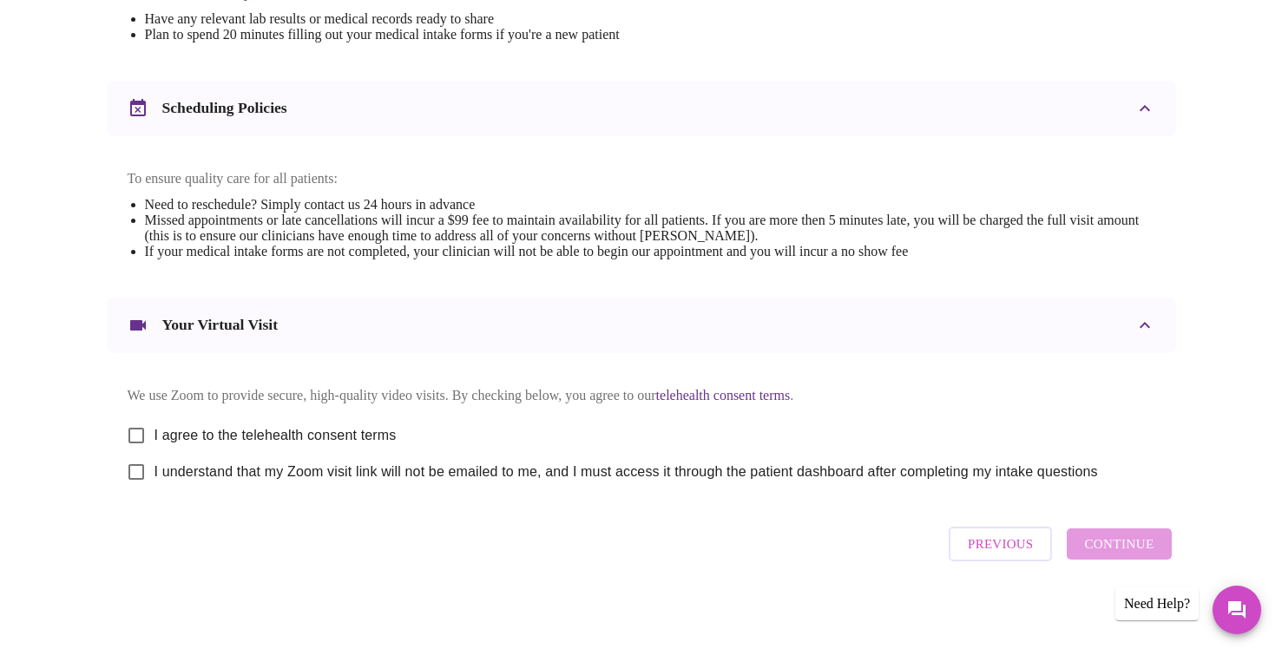
scroll to position [602, 0]
click at [136, 428] on input "I agree to the telehealth consent terms" at bounding box center [136, 435] width 36 height 36
checkbox input "true"
click at [137, 470] on input "I understand that my Zoom visit link will not be emailed to me, and I must acce…" at bounding box center [136, 472] width 36 height 36
checkbox input "true"
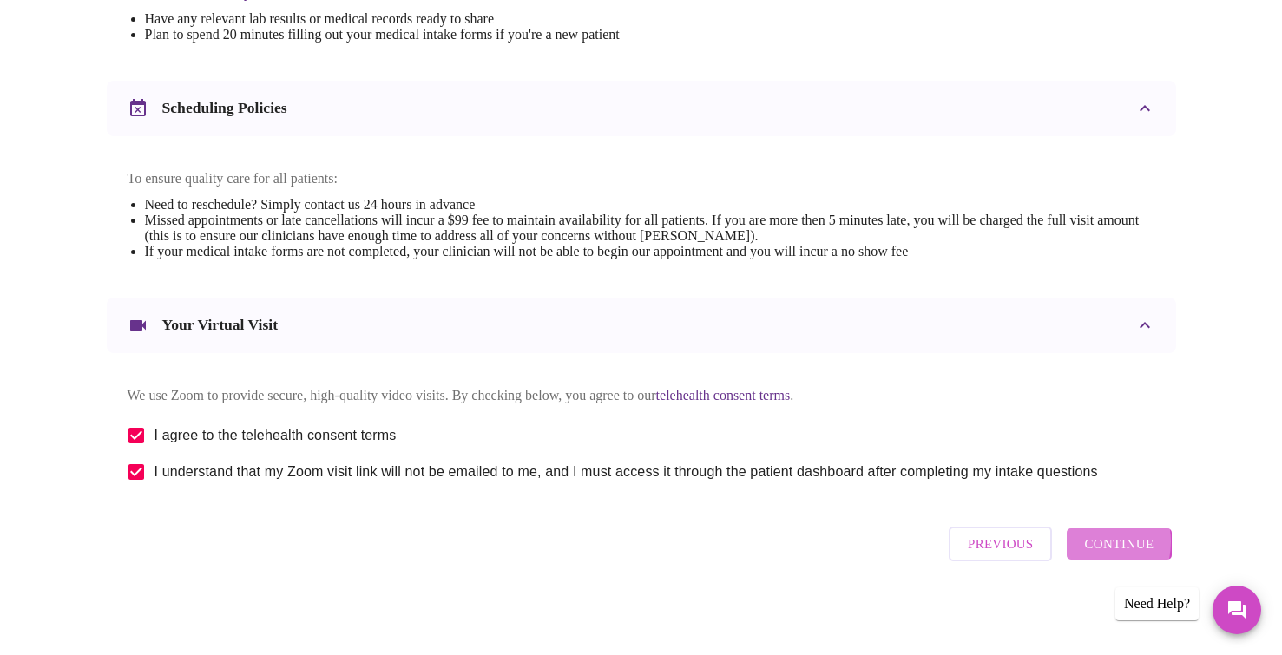
click at [1088, 549] on span "Continue" at bounding box center [1118, 544] width 69 height 23
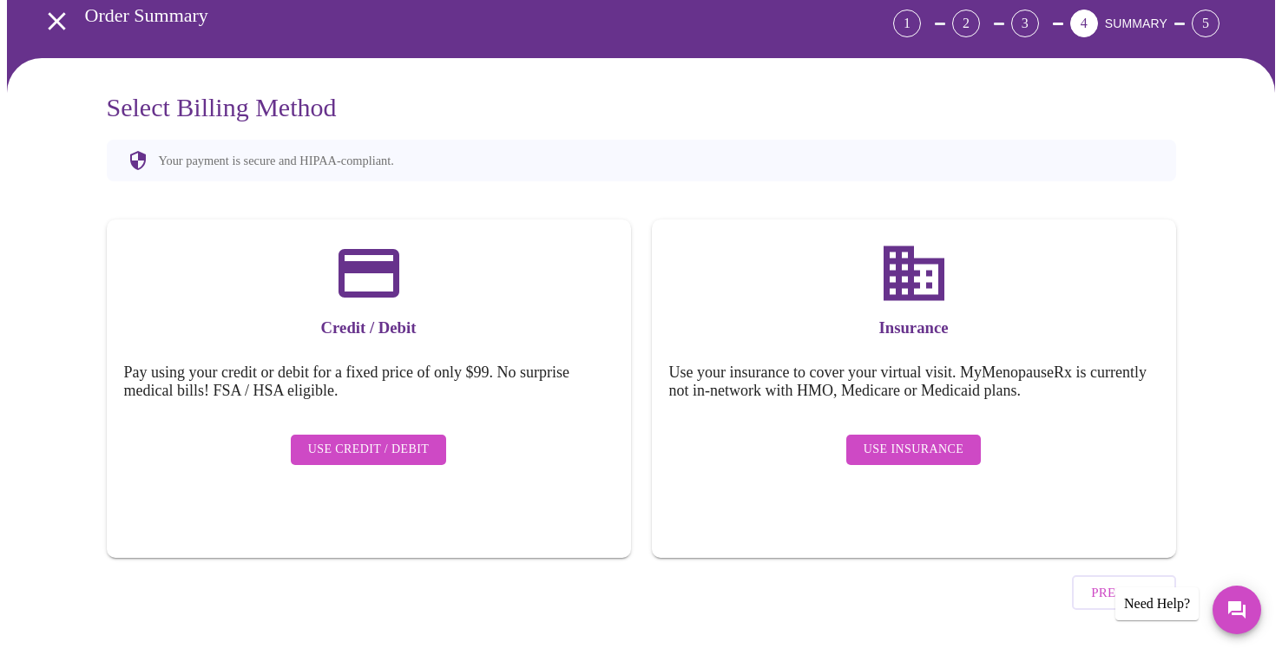
click at [893, 439] on span "Use Insurance" at bounding box center [913, 450] width 100 height 22
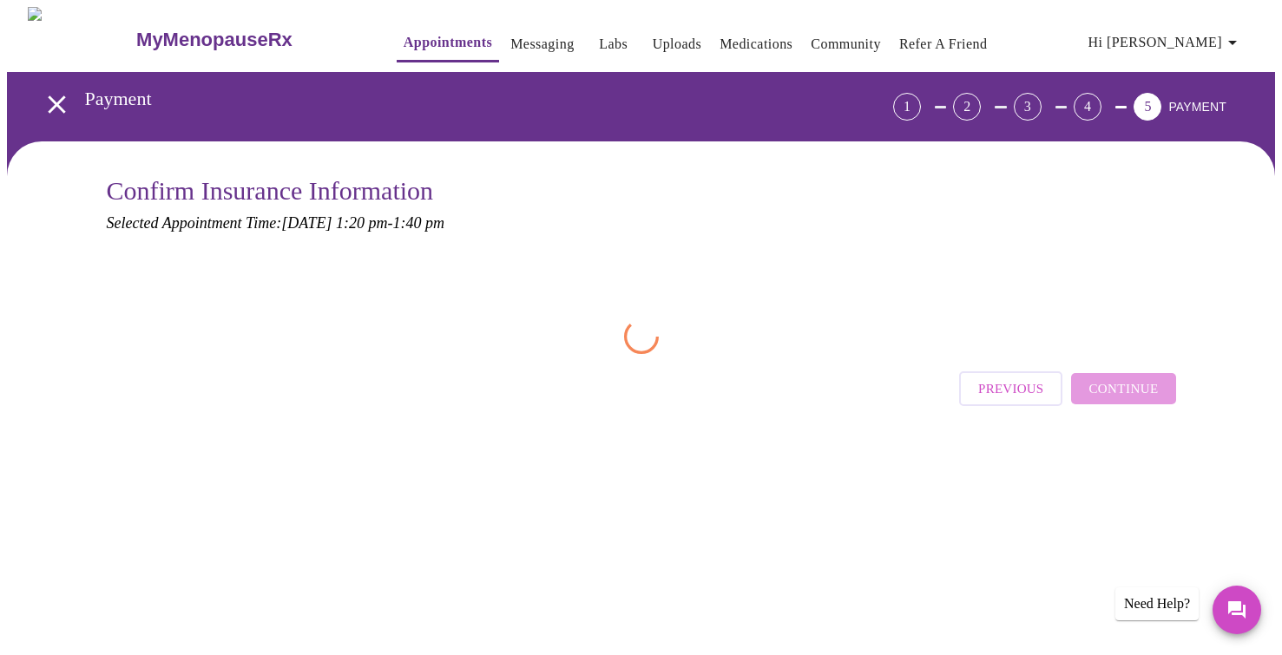
scroll to position [0, 0]
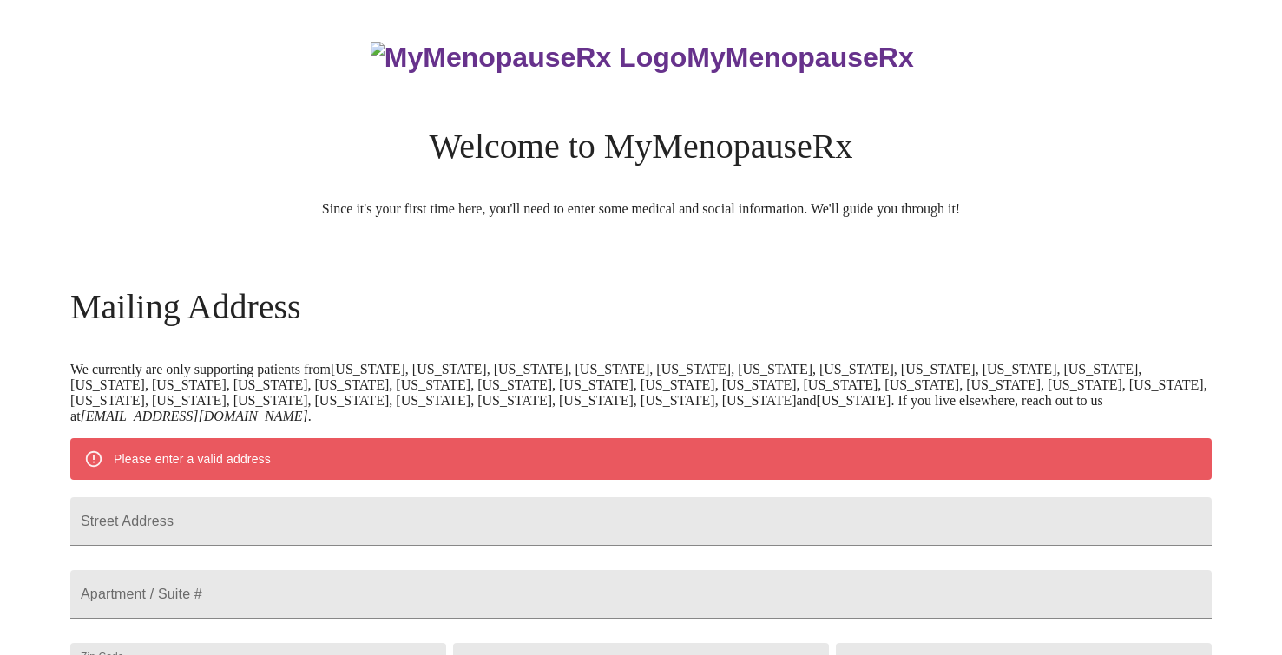
scroll to position [674, 0]
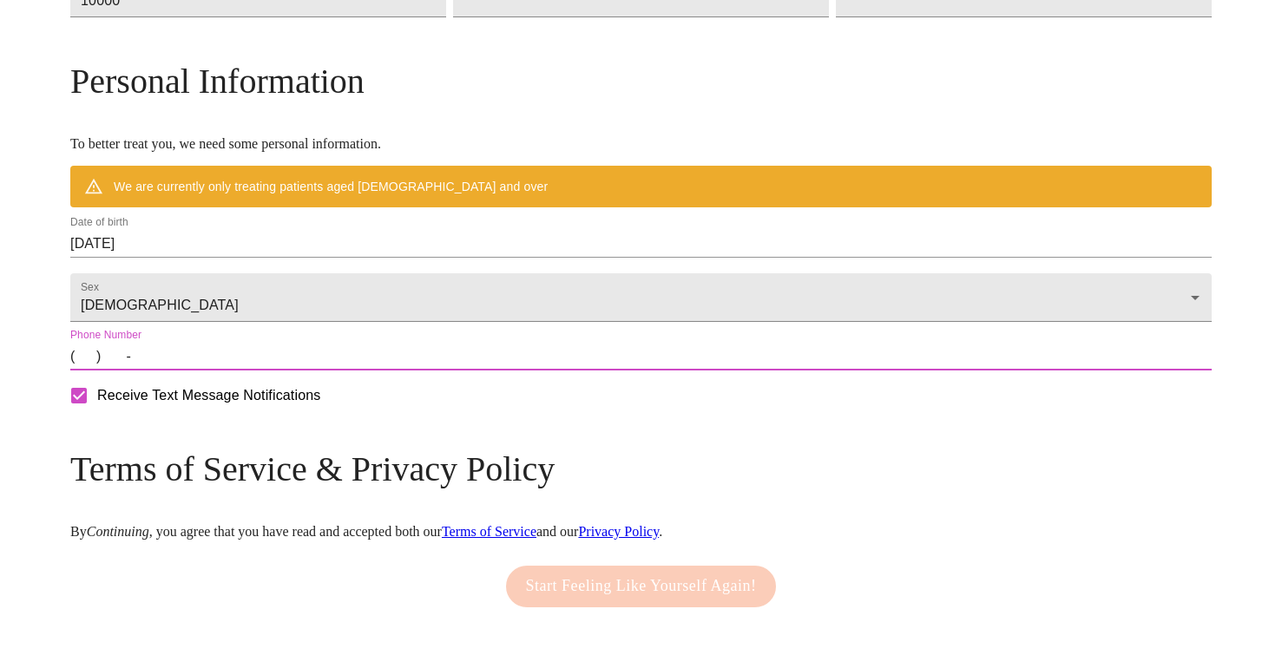
click at [217, 371] on input "(   )    -" at bounding box center [640, 357] width 1141 height 28
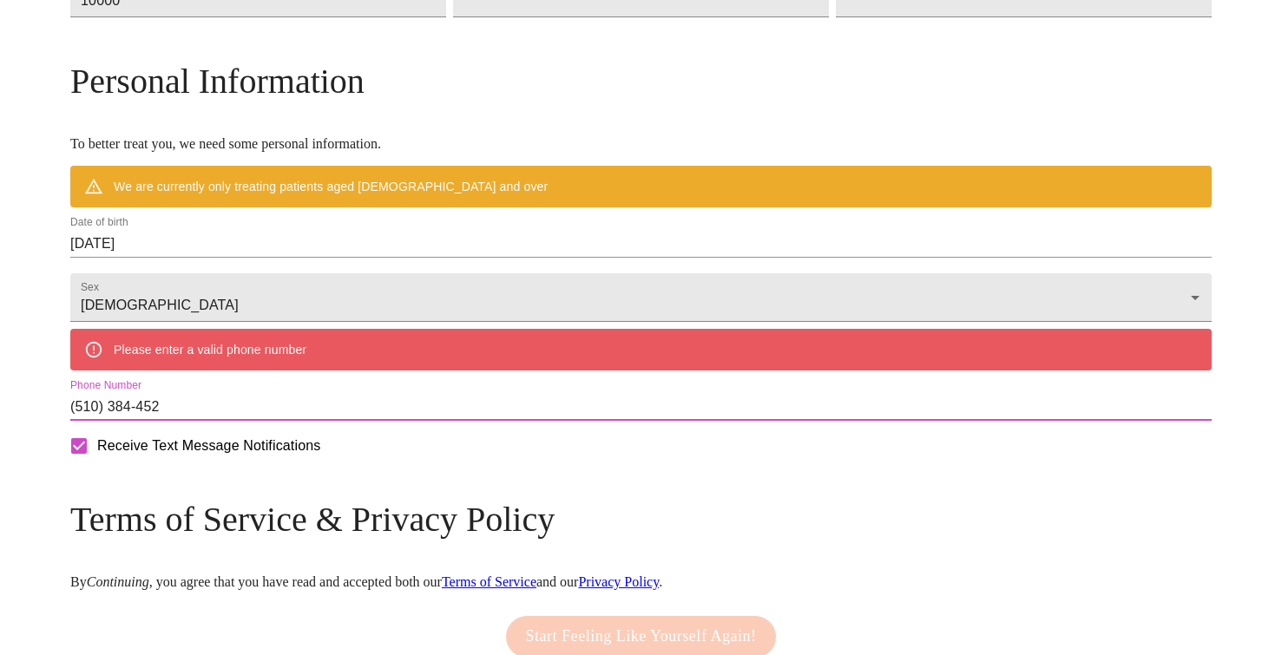
type input "[PHONE_NUMBER]"
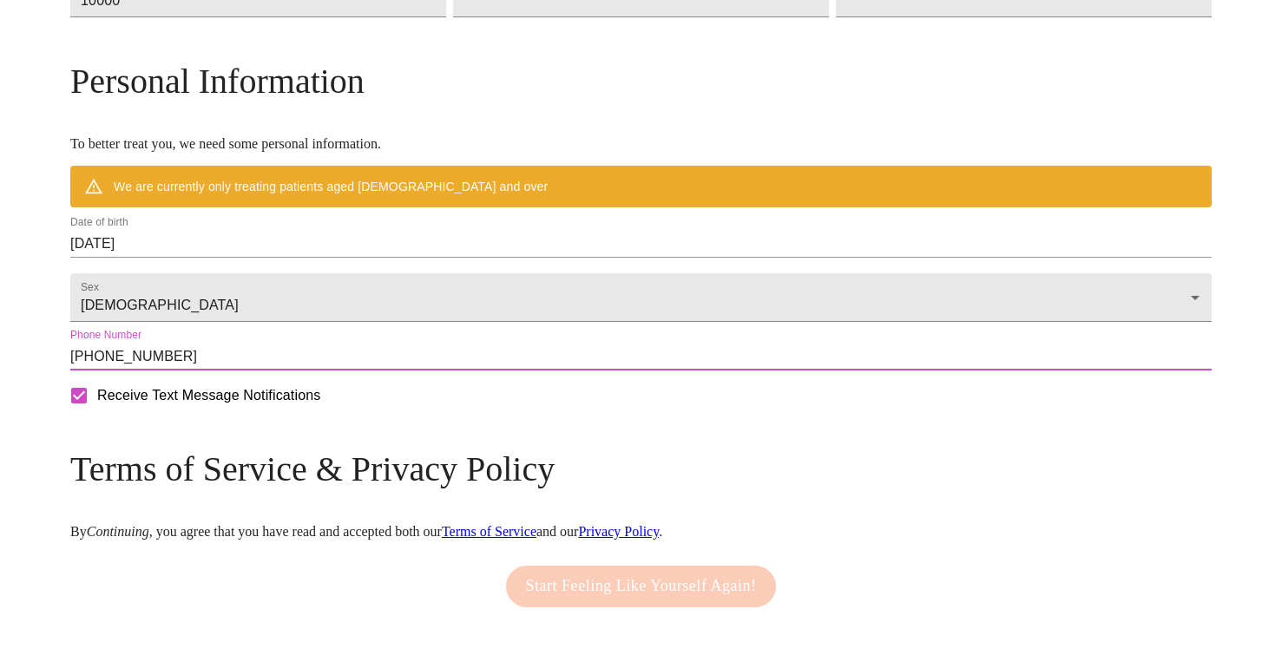
click at [130, 437] on div "MyMenopauseRx Welcome to MyMenopauseRx Since it's your first time here, you'll …" at bounding box center [640, 17] width 1141 height 1369
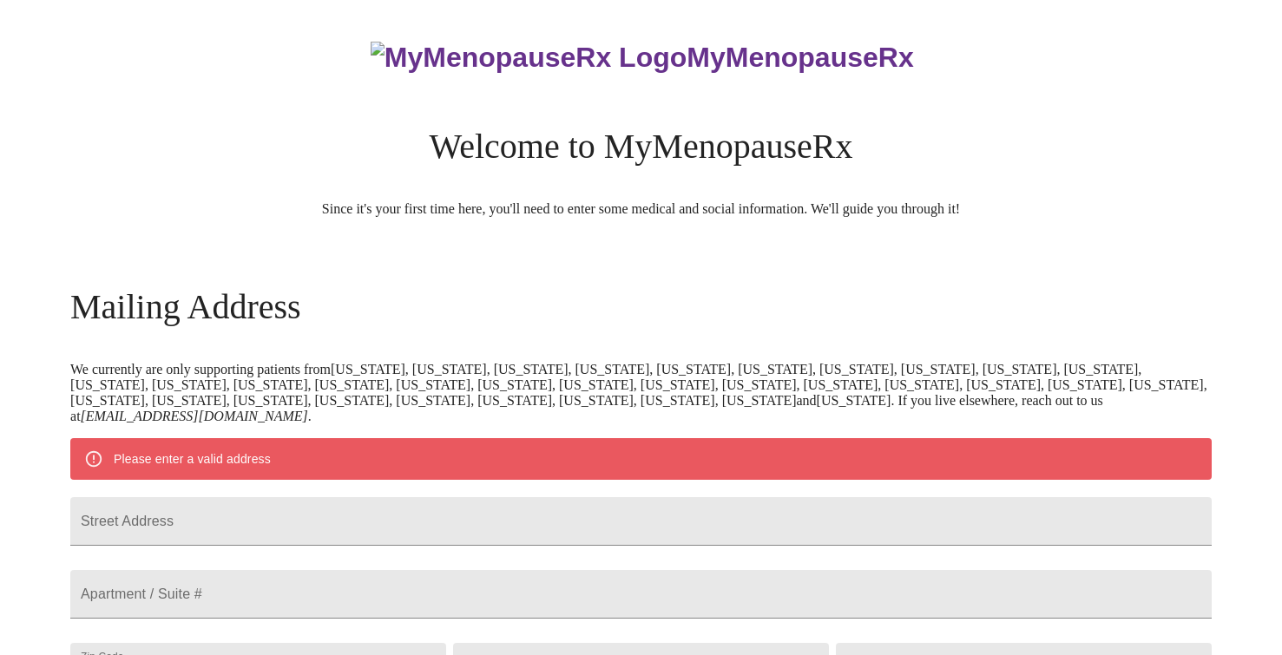
scroll to position [0, 0]
click at [269, 536] on input "Street Address" at bounding box center [640, 521] width 1141 height 49
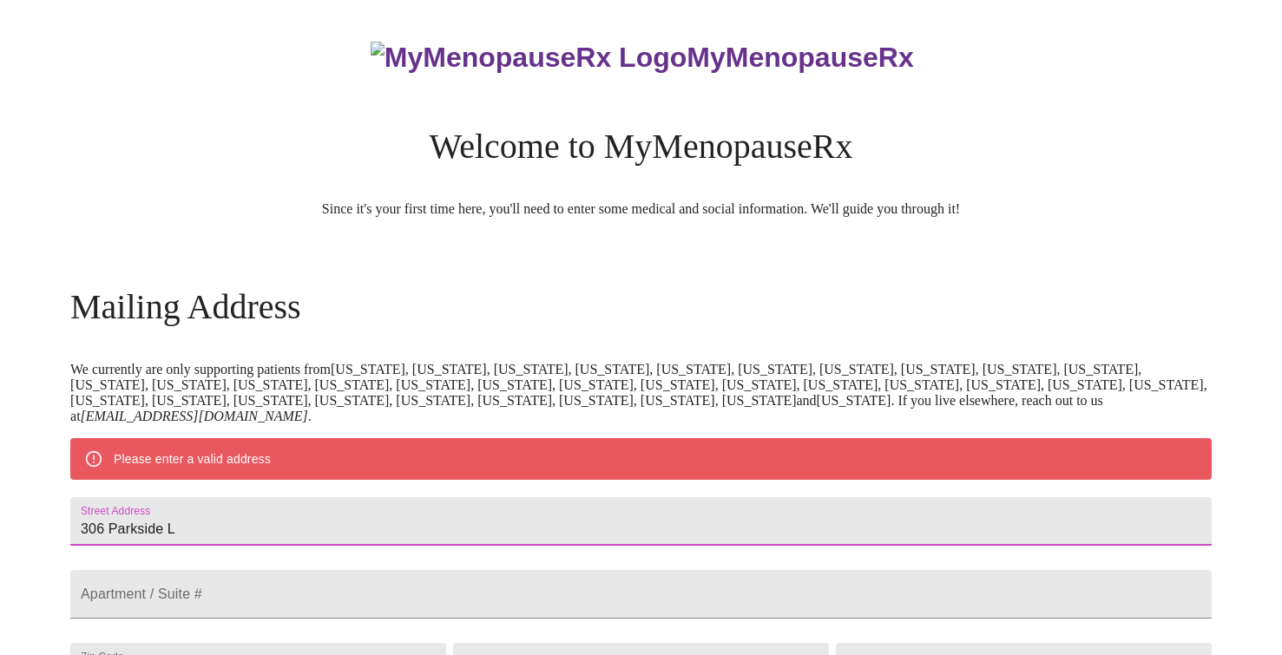
type input "[STREET_ADDRESS]"
